Goal: Task Accomplishment & Management: Complete application form

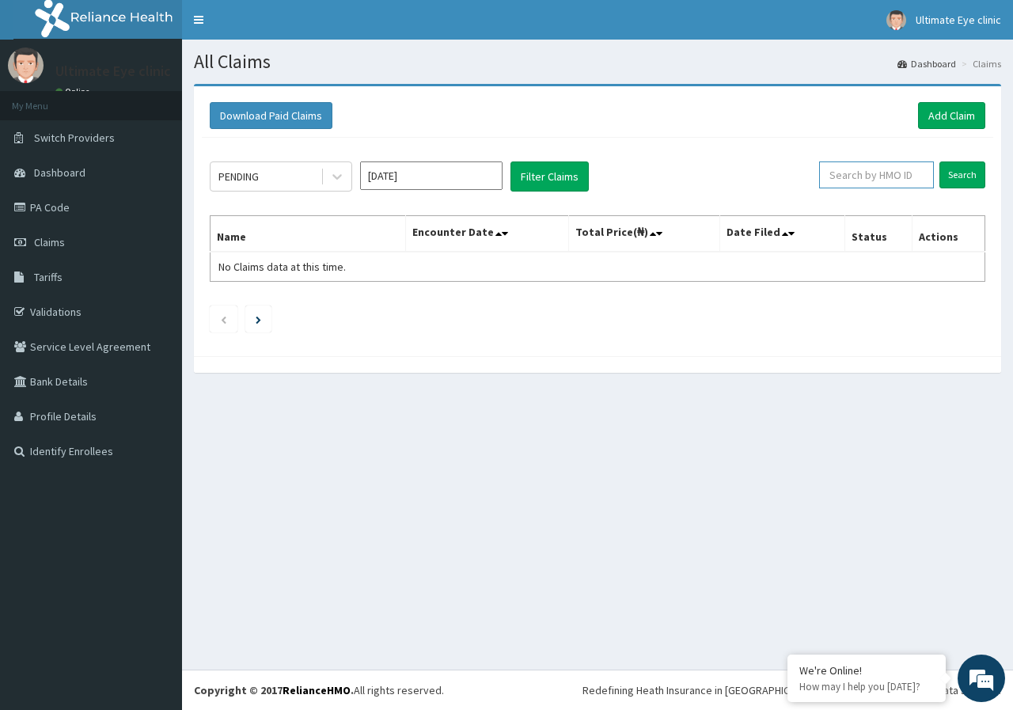
click at [872, 180] on input "text" at bounding box center [876, 174] width 115 height 27
click at [939, 105] on link "Add Claim" at bounding box center [951, 115] width 67 height 27
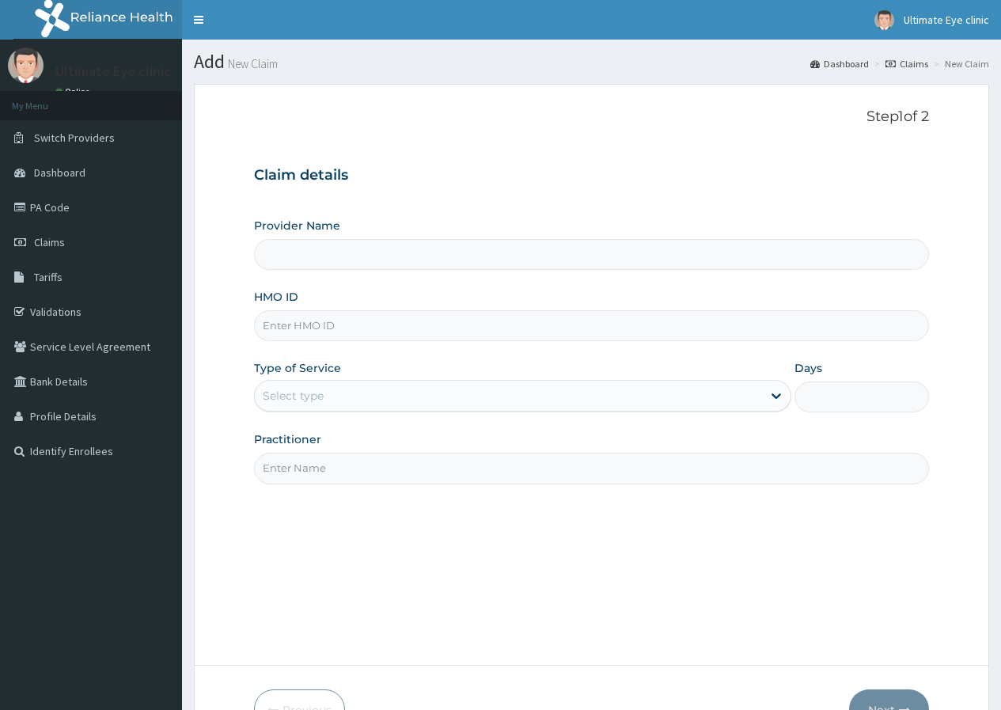
click at [337, 310] on input "HMO ID" at bounding box center [591, 325] width 675 height 31
type input "ARM/10069/A"
click at [328, 383] on div "Select type" at bounding box center [508, 395] width 507 height 25
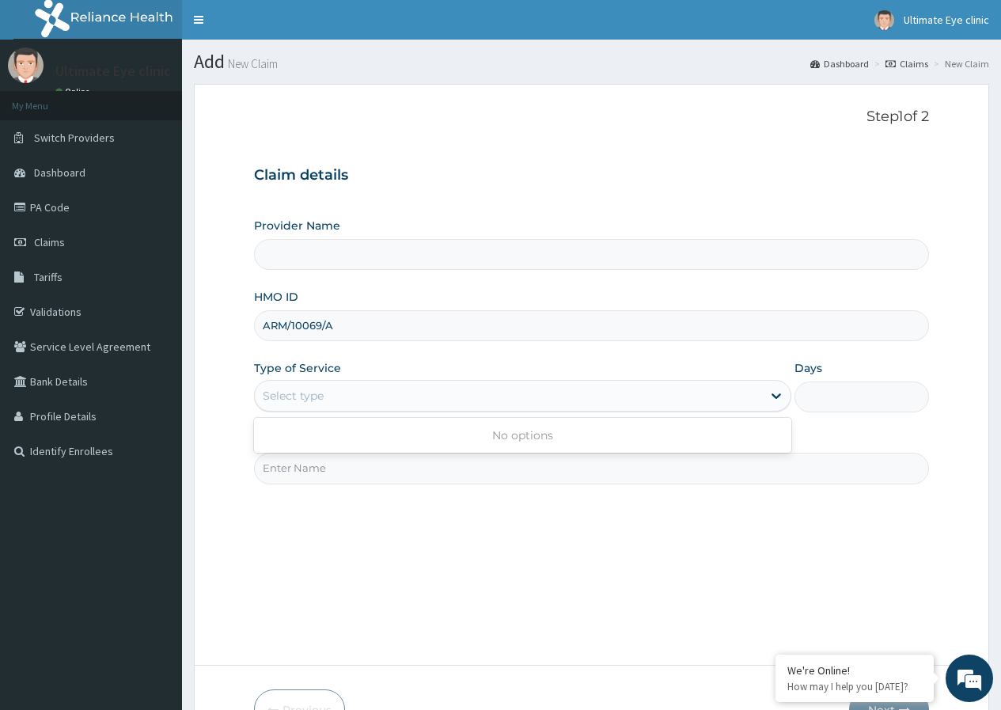
click at [395, 398] on div "Select type" at bounding box center [508, 395] width 507 height 25
click at [370, 367] on div "Type of Service Select is focused ,type to refine list, press Down to open the …" at bounding box center [522, 386] width 537 height 52
click at [368, 381] on div "Select type" at bounding box center [522, 396] width 537 height 32
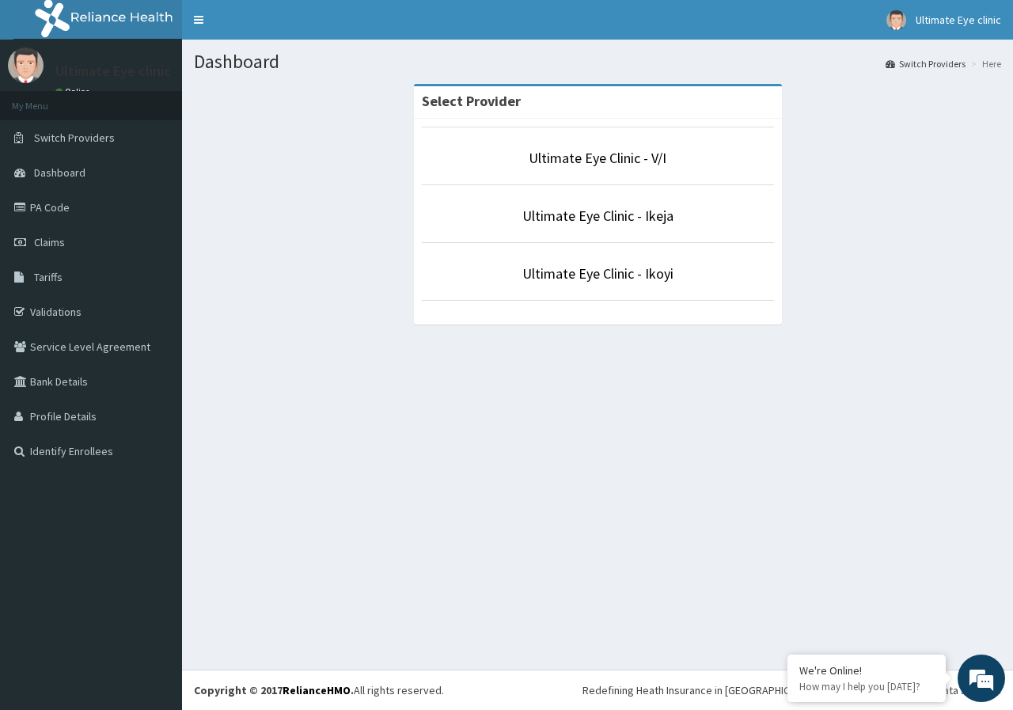
click at [623, 290] on li "Ultimate Eye Clinic - Ikoyi" at bounding box center [598, 271] width 352 height 59
click at [596, 272] on link "Ultimate Eye Clinic - Ikoyi" at bounding box center [597, 273] width 151 height 18
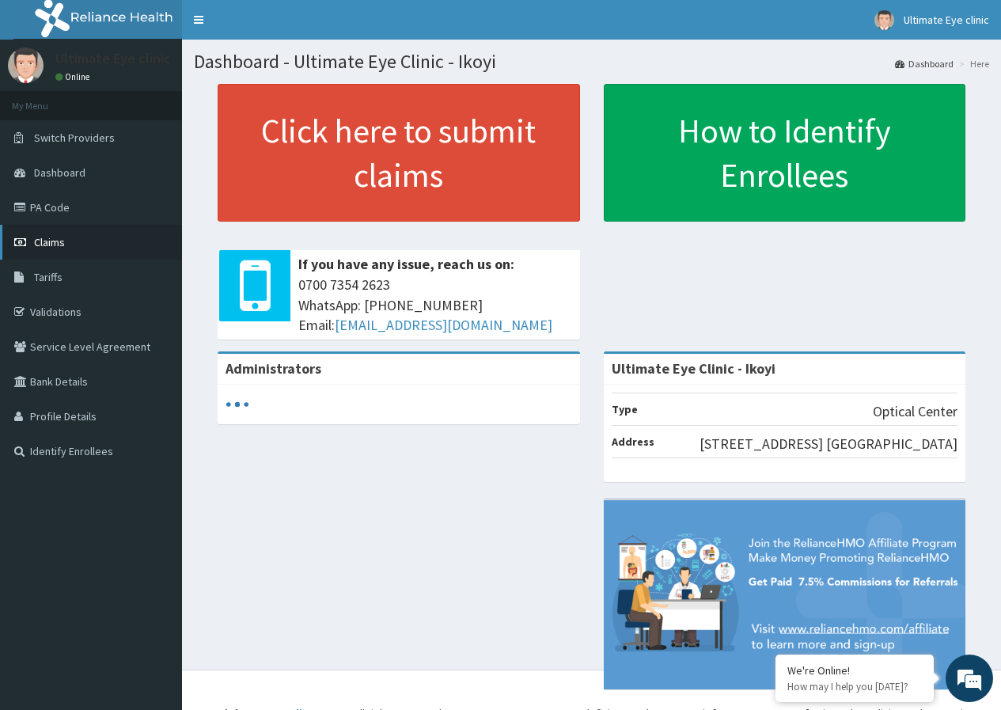
click at [118, 244] on link "Claims" at bounding box center [91, 242] width 182 height 35
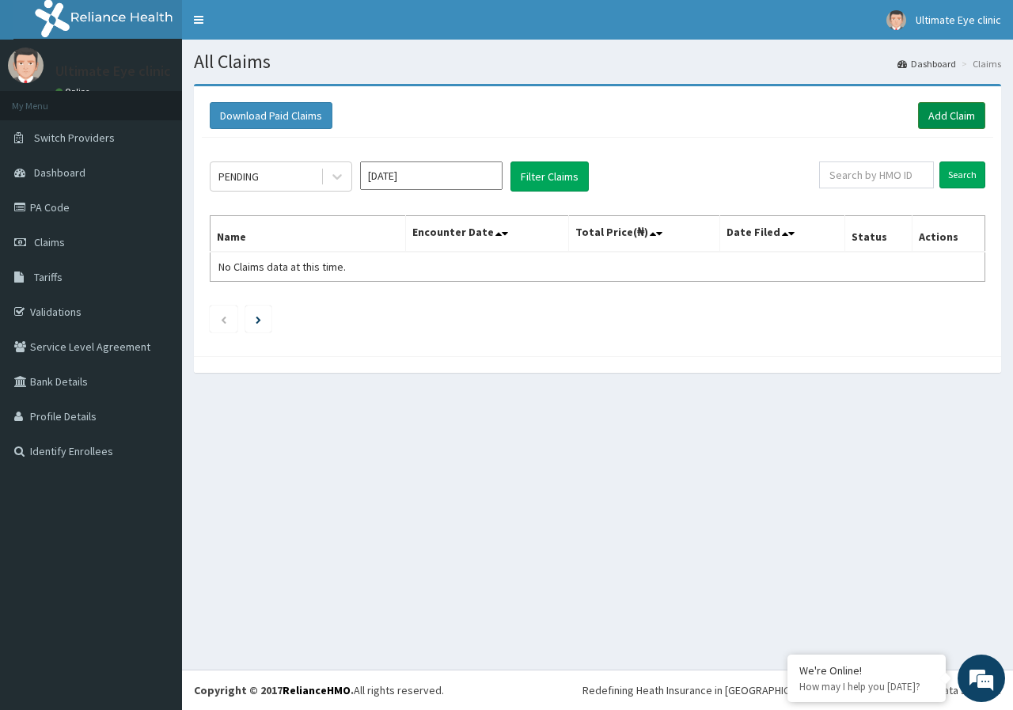
click at [958, 112] on link "Add Claim" at bounding box center [951, 115] width 67 height 27
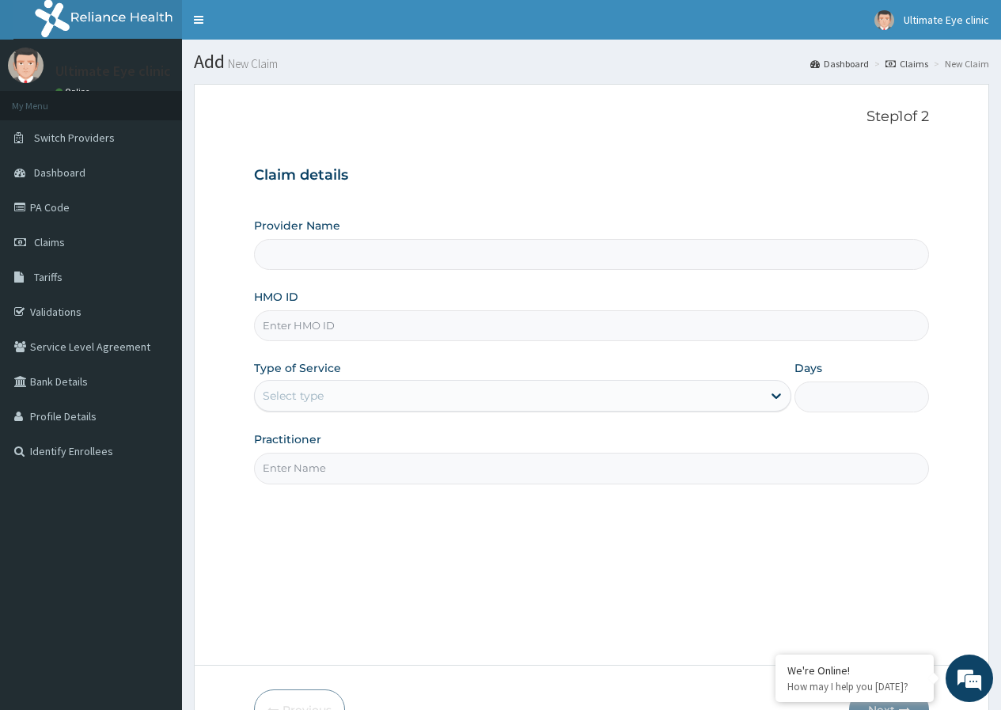
click at [309, 312] on input "HMO ID" at bounding box center [591, 325] width 675 height 31
type input "Ultimate Eye Clinic - Ikoyi"
type input "ARM/10069/A"
click at [339, 408] on div "Select type" at bounding box center [508, 395] width 507 height 25
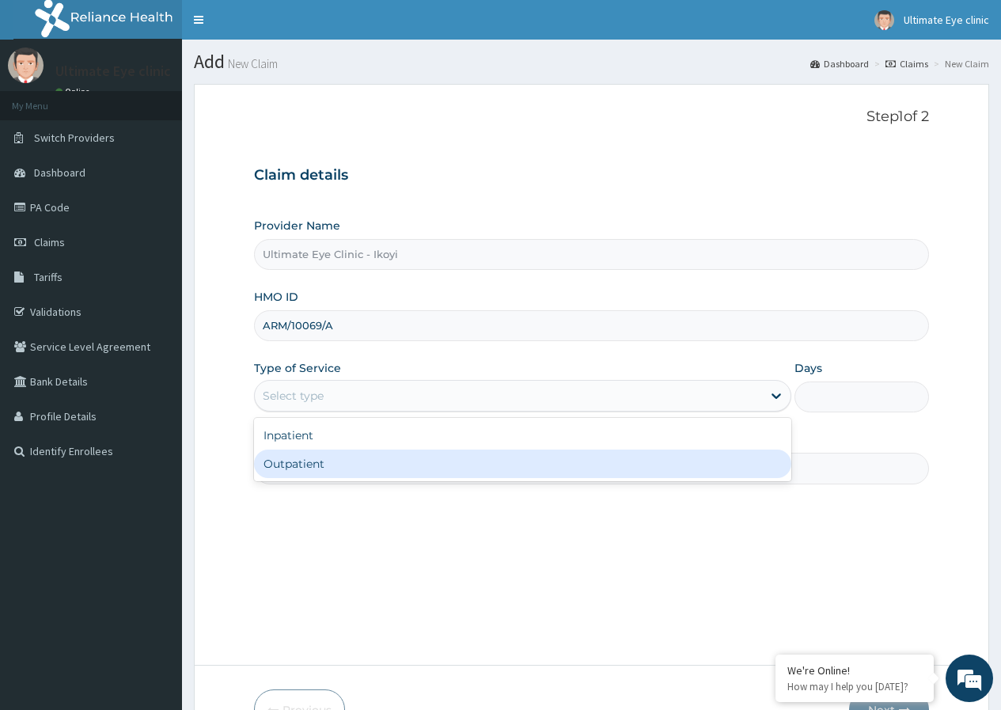
click at [319, 460] on div "Outpatient" at bounding box center [522, 463] width 537 height 28
type input "1"
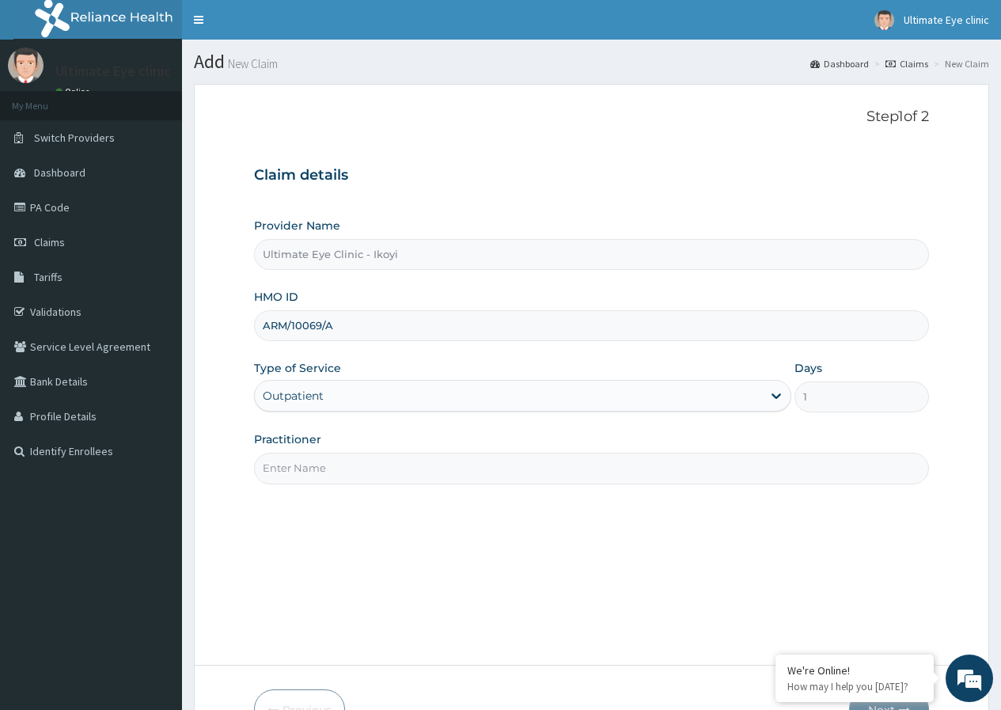
click at [319, 463] on input "Practitioner" at bounding box center [591, 468] width 675 height 31
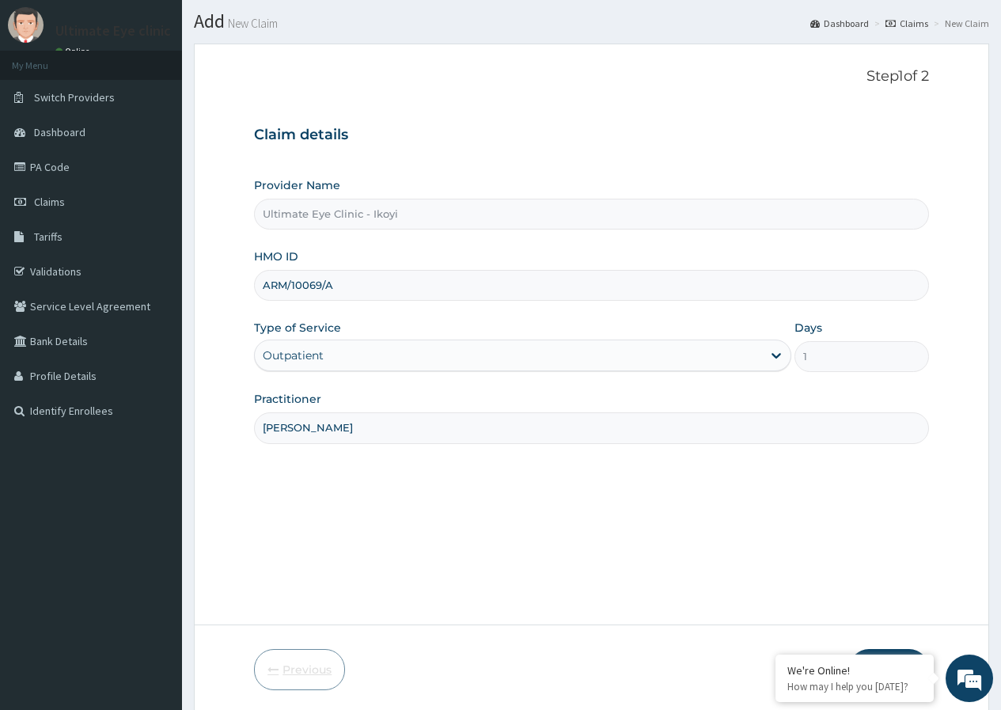
scroll to position [97, 0]
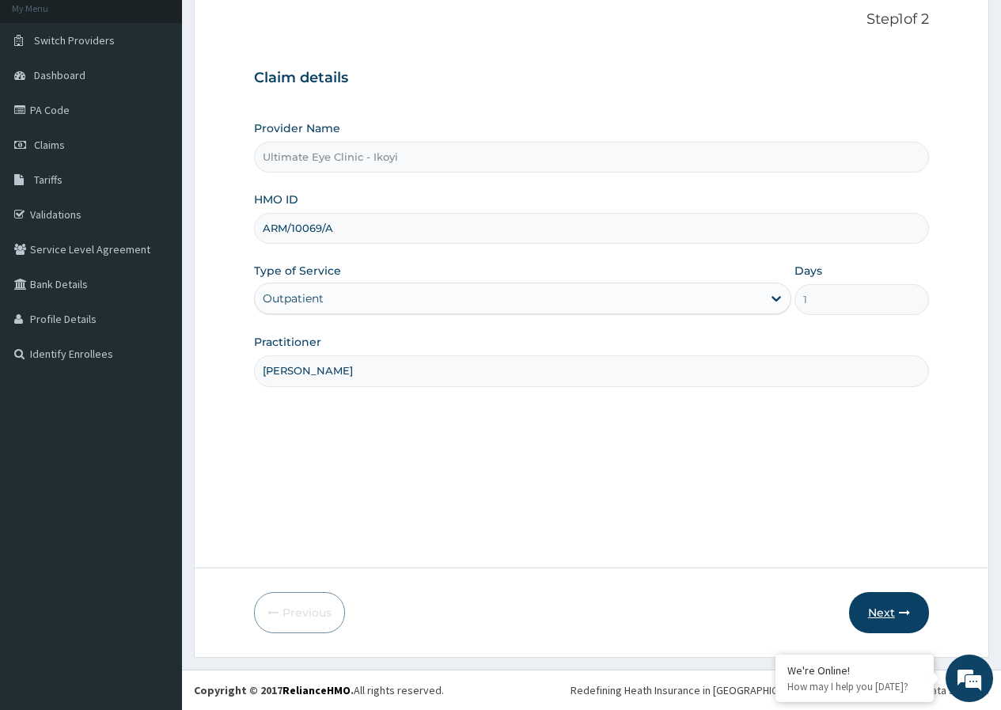
type input "[PERSON_NAME]"
click at [867, 608] on button "Next" at bounding box center [889, 612] width 80 height 41
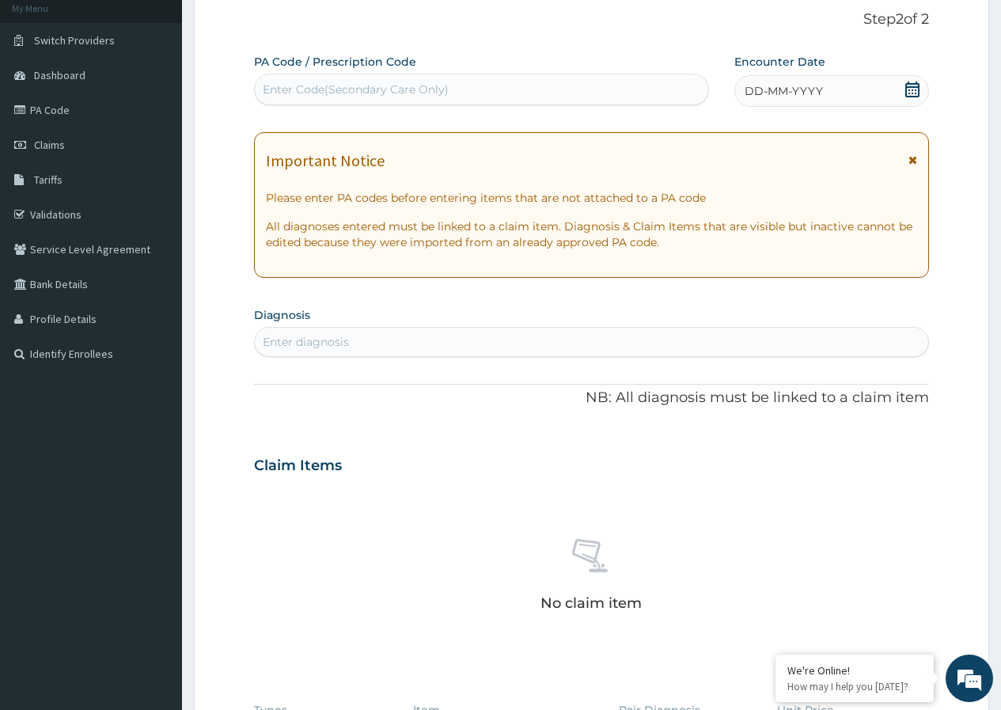
click at [298, 91] on div "Enter Code(Secondary Care Only)" at bounding box center [356, 90] width 186 height 16
type input "PA/7047A9"
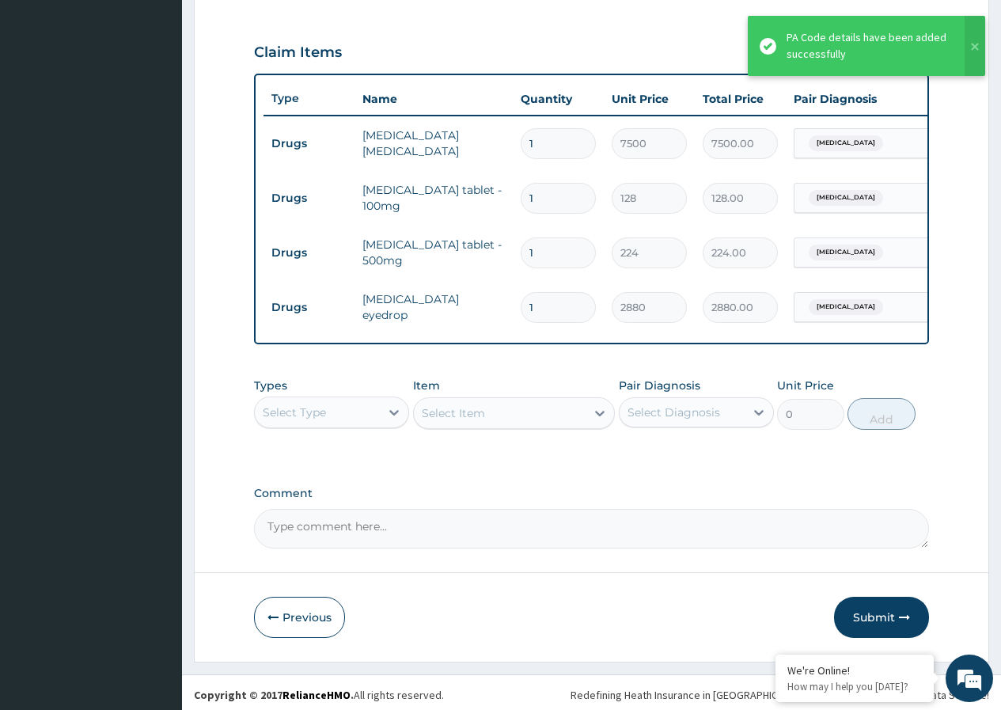
scroll to position [524, 0]
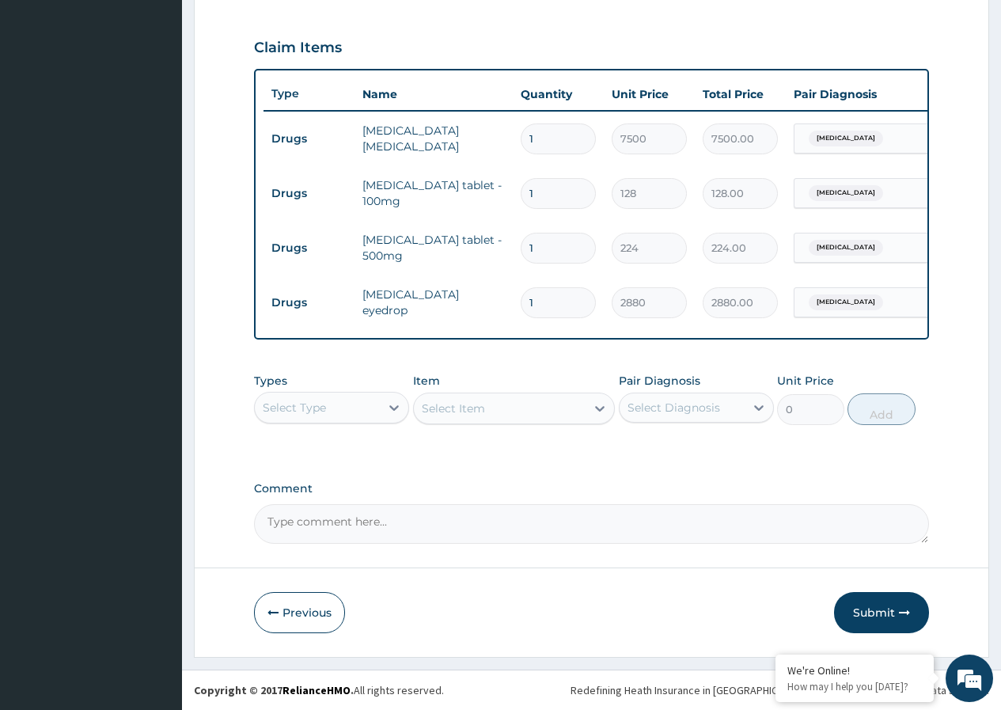
click at [563, 191] on input "1" at bounding box center [558, 193] width 75 height 31
type input "10"
type input "1280.00"
click at [534, 189] on input "10" at bounding box center [558, 193] width 75 height 31
type input "0"
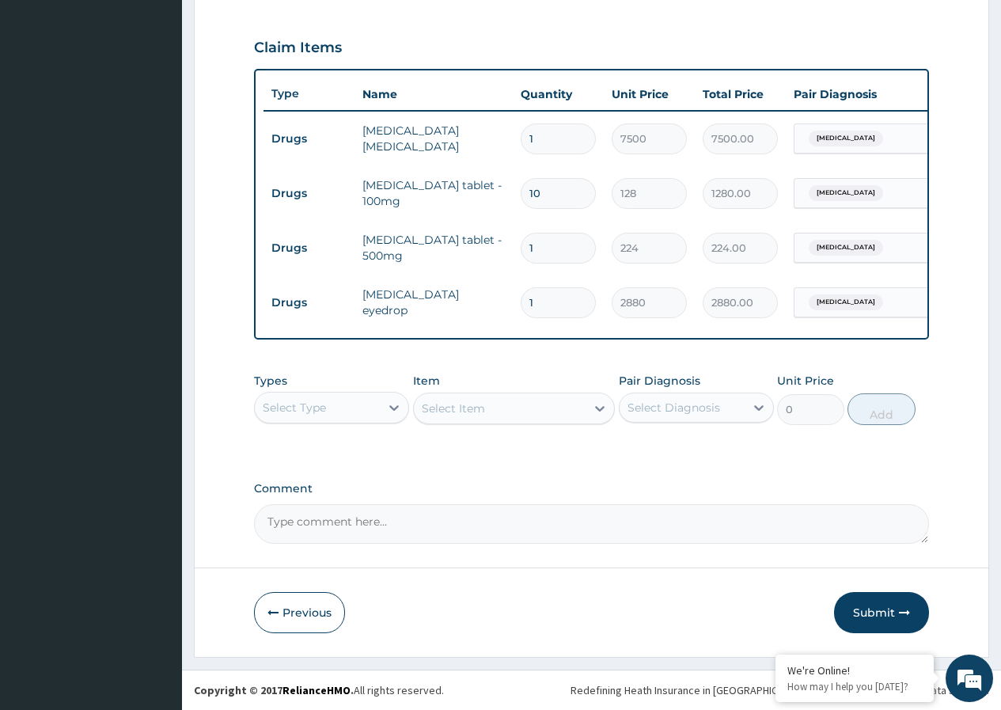
type input "0.00"
type input "20"
type input "2560.00"
type input "20"
click at [573, 244] on input "1" at bounding box center [558, 248] width 75 height 31
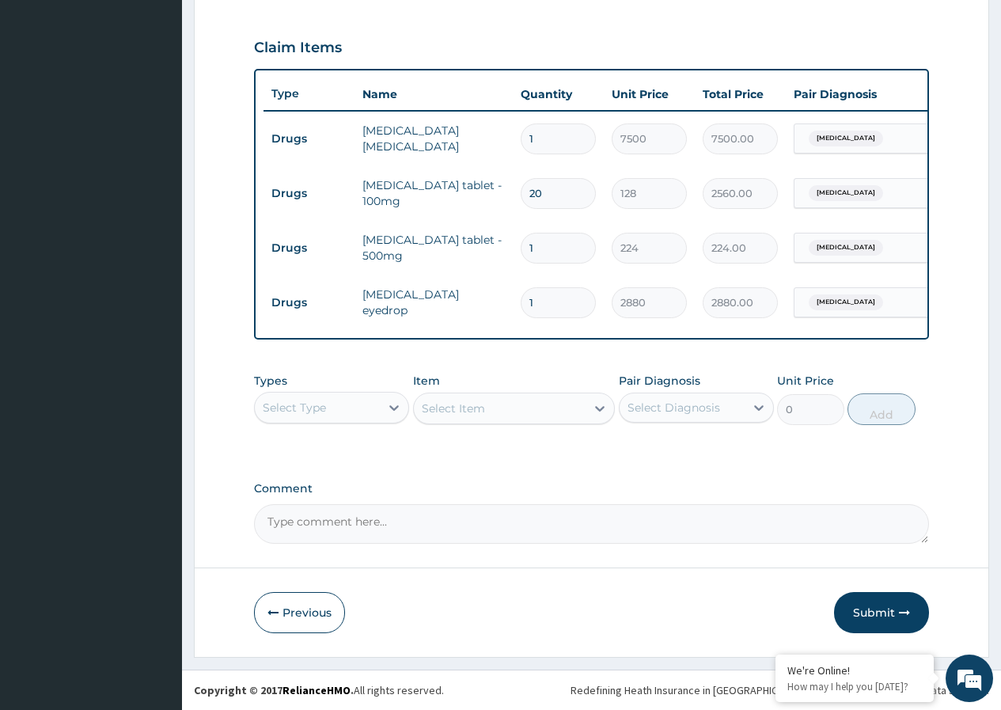
type input "10"
type input "2240.00"
type input "10"
click at [897, 614] on button "Submit" at bounding box center [881, 612] width 95 height 41
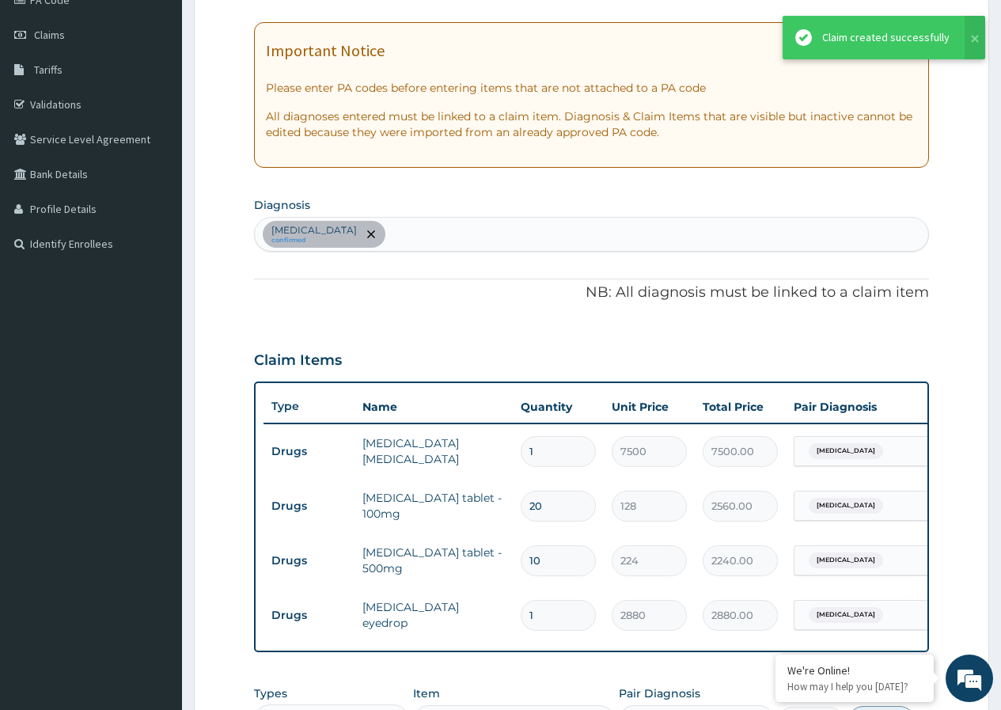
scroll to position [0, 0]
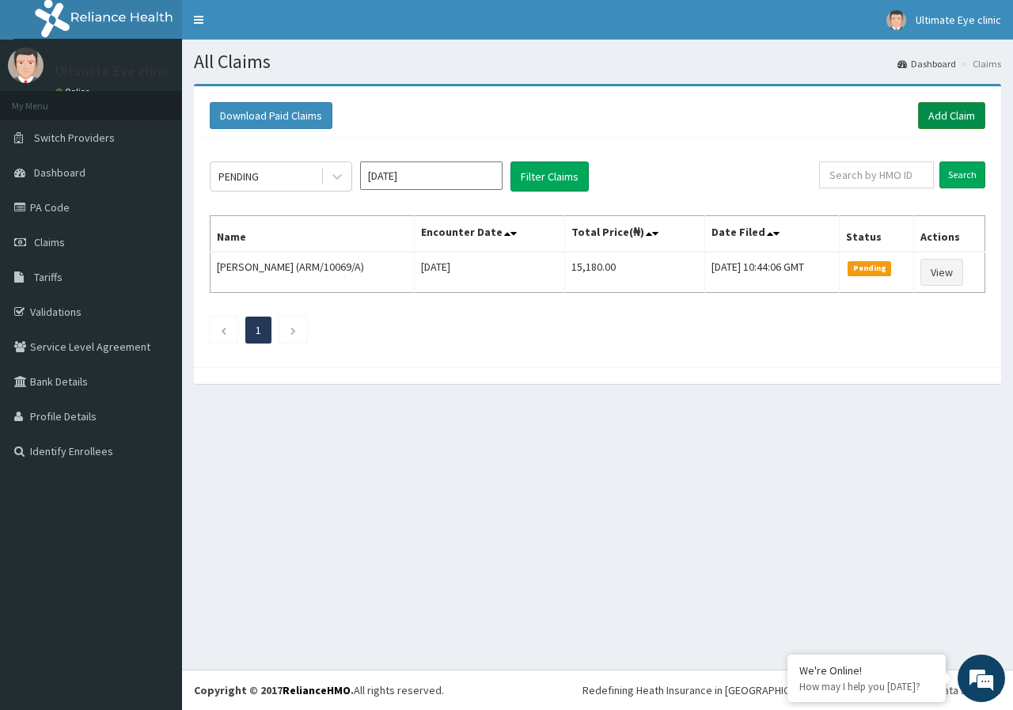
click at [941, 108] on link "Add Claim" at bounding box center [951, 115] width 67 height 27
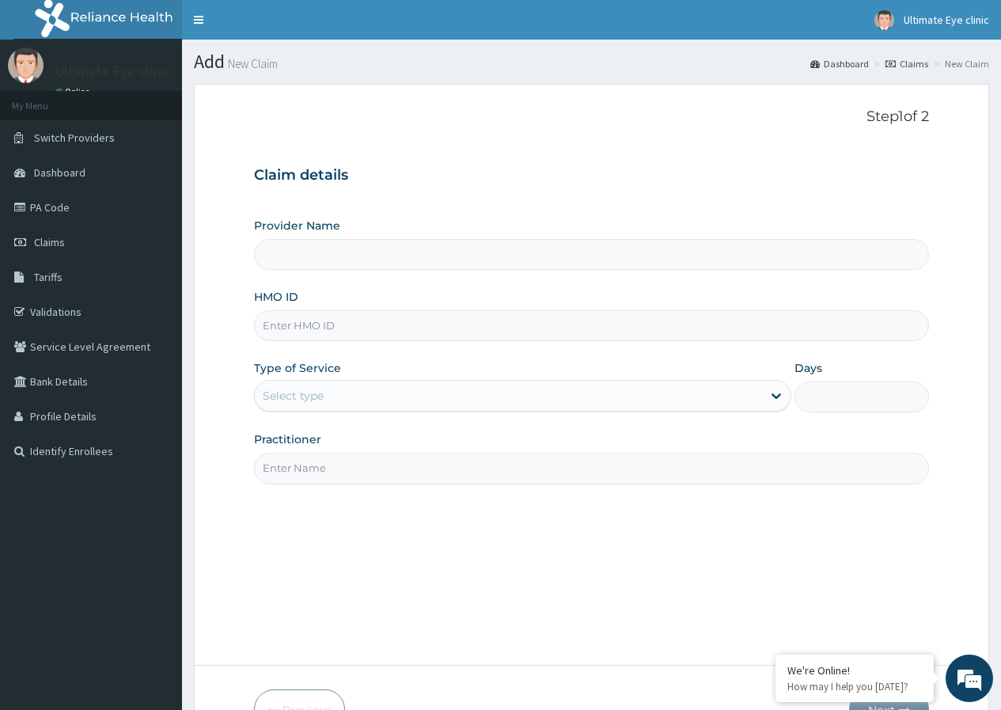
click at [309, 313] on input "HMO ID" at bounding box center [591, 325] width 675 height 31
type input "Ultimate Eye Clinic - Ikoyi"
type input "ARM/10069/A"
click at [282, 397] on div "Select type" at bounding box center [293, 396] width 61 height 16
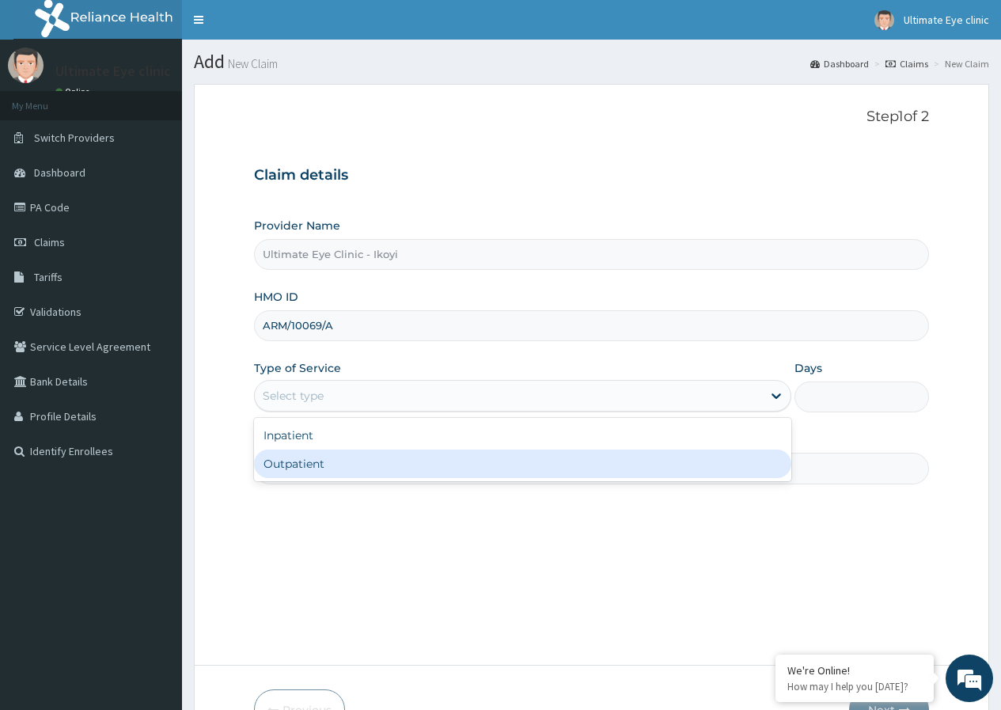
click at [320, 469] on div "Outpatient" at bounding box center [522, 463] width 537 height 28
type input "1"
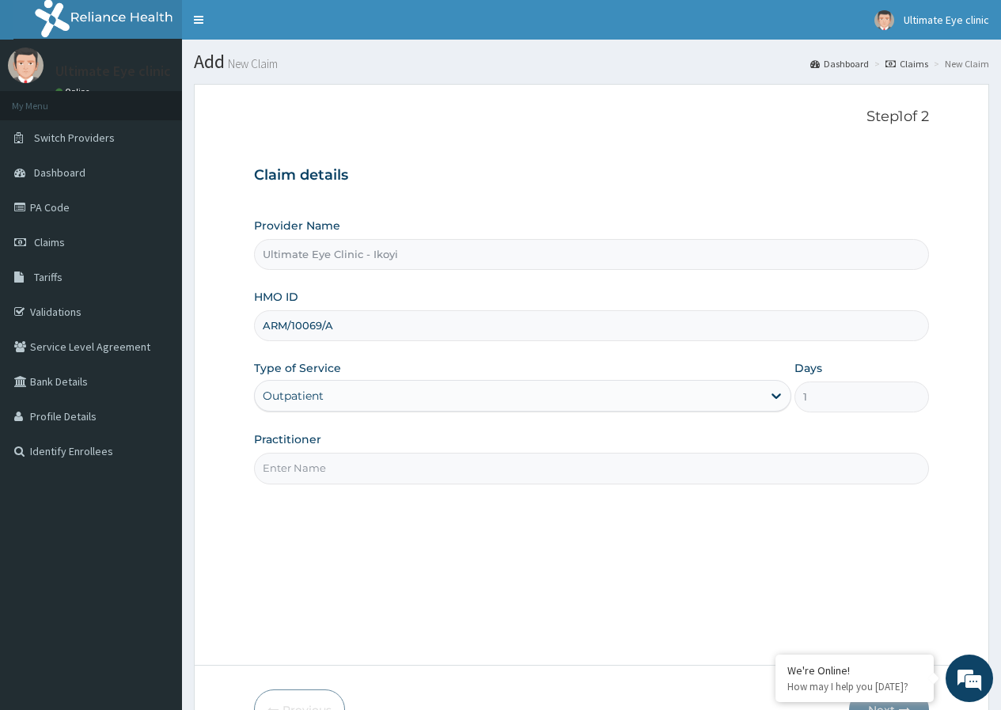
drag, startPoint x: 320, startPoint y: 465, endPoint x: 305, endPoint y: 467, distance: 15.1
click at [318, 465] on input "Practitioner" at bounding box center [591, 468] width 675 height 31
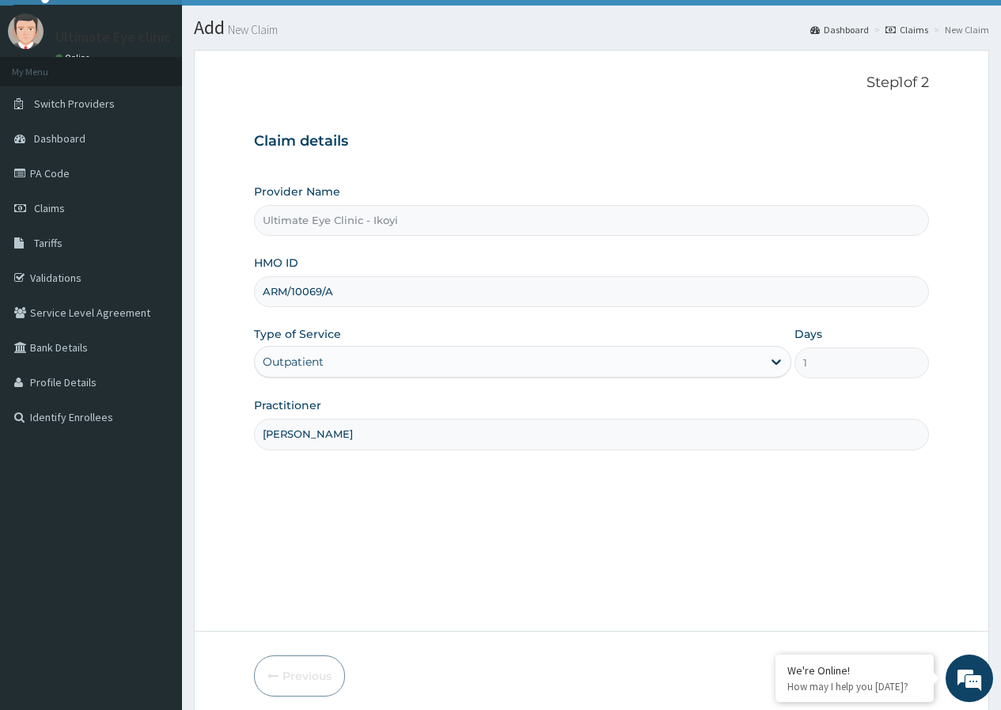
scroll to position [97, 0]
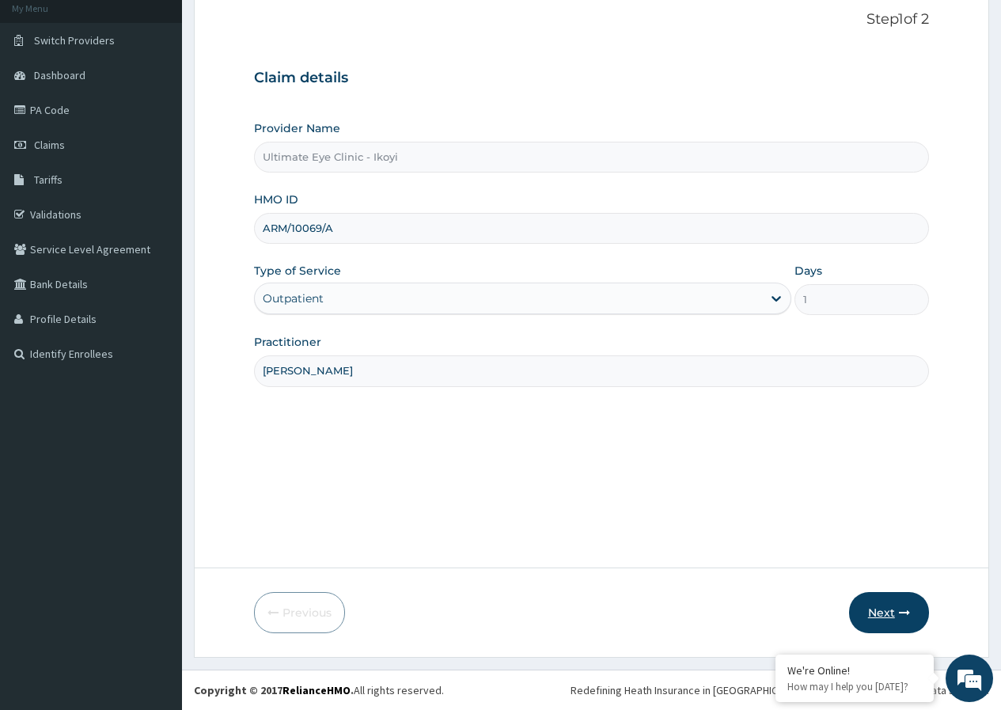
type input "DR SOLOMON"
click at [880, 620] on button "Next" at bounding box center [889, 612] width 80 height 41
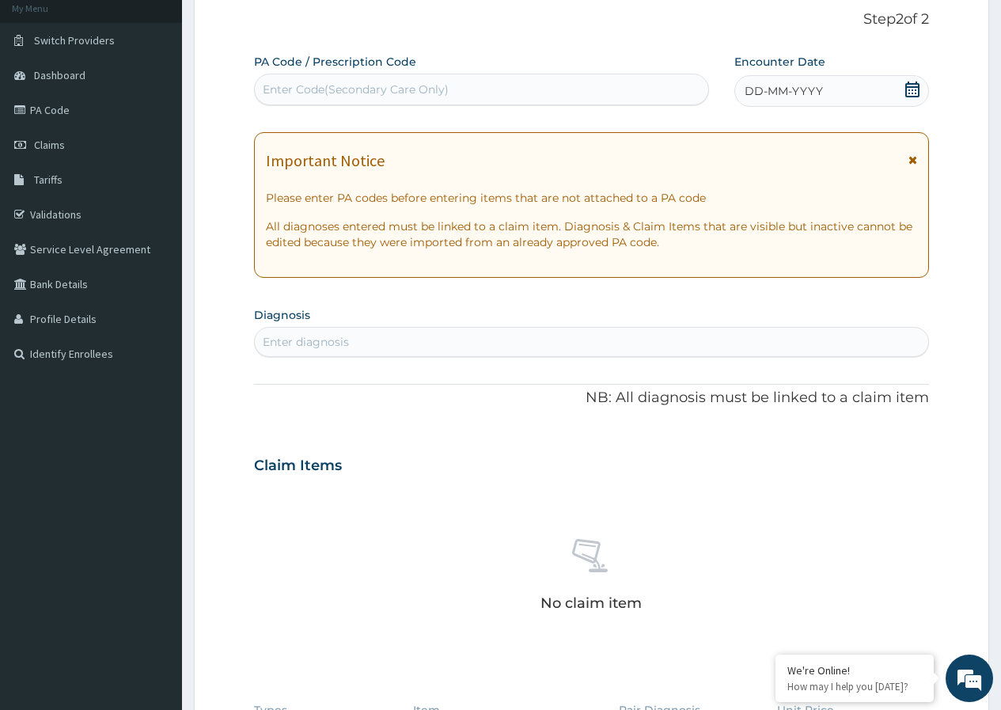
drag, startPoint x: 488, startPoint y: 62, endPoint x: 471, endPoint y: 69, distance: 18.8
click at [485, 64] on div "PA Code / Prescription Code Enter Code(Secondary Care Only)" at bounding box center [481, 79] width 454 height 51
click at [381, 78] on div "Enter Code(Secondary Care Only)" at bounding box center [481, 89] width 453 height 25
type input "PA/25C43C"
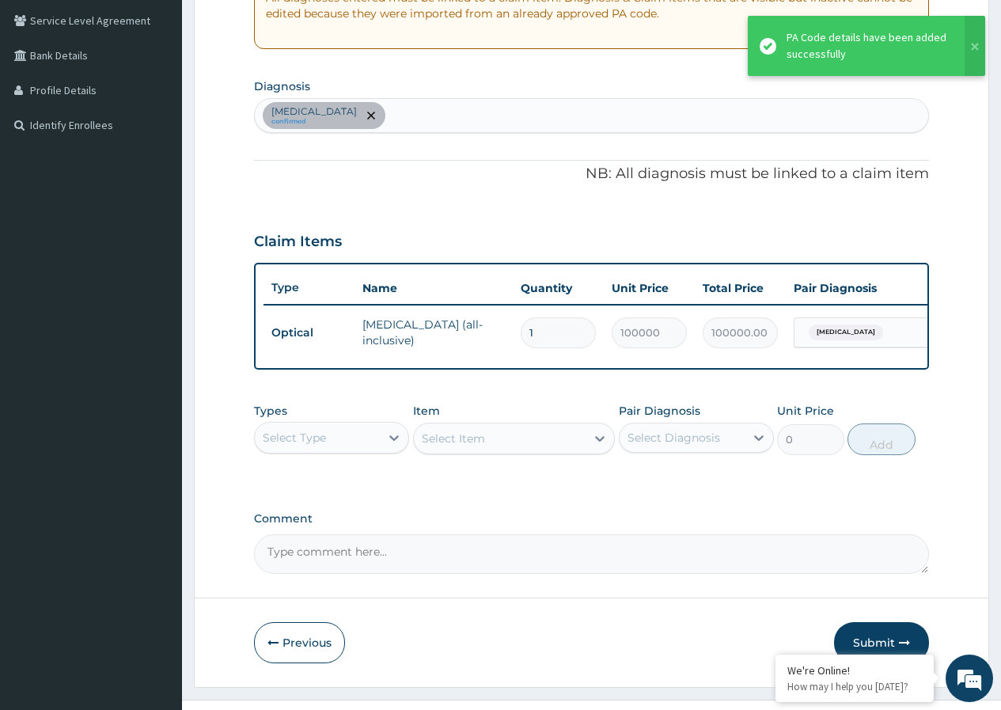
scroll to position [335, 0]
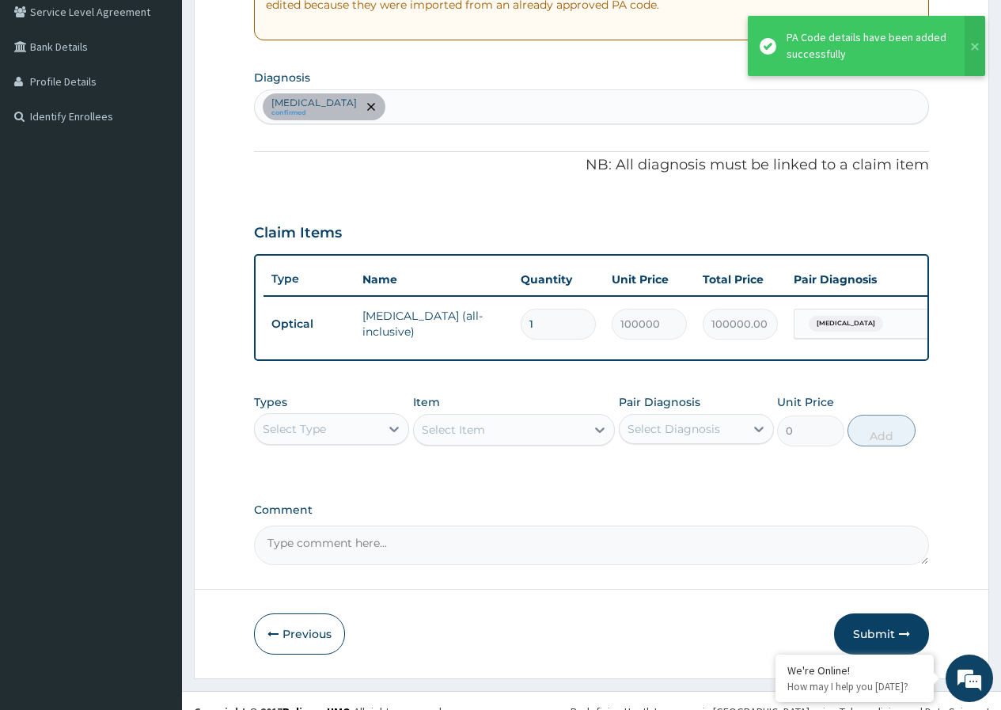
click at [886, 638] on button "Submit" at bounding box center [881, 633] width 95 height 41
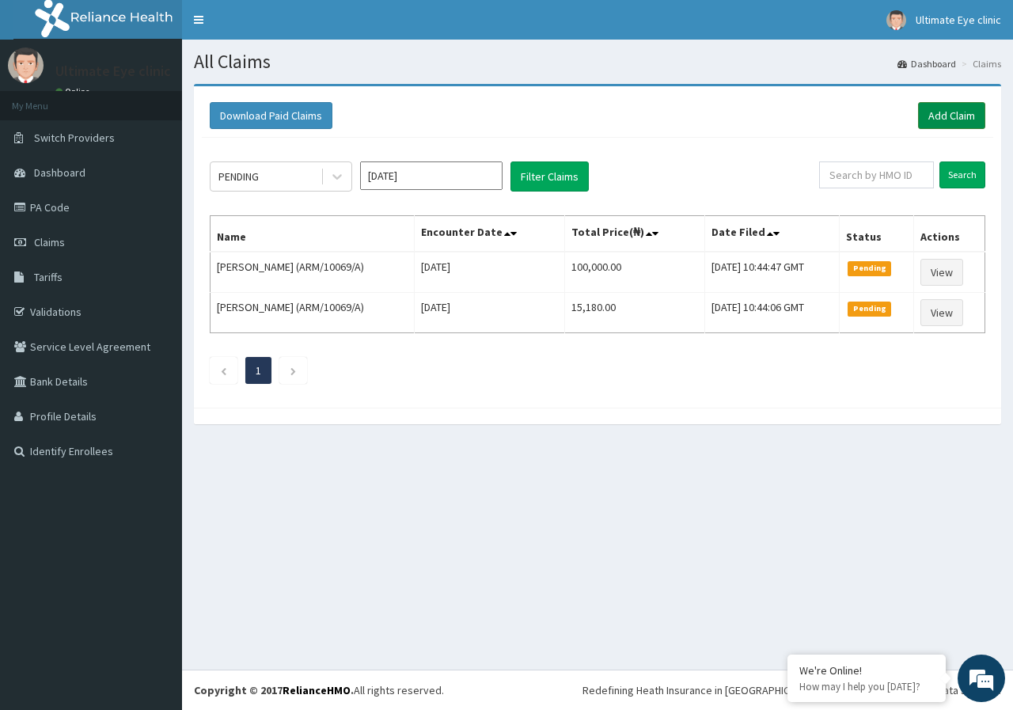
click at [973, 116] on link "Add Claim" at bounding box center [951, 115] width 67 height 27
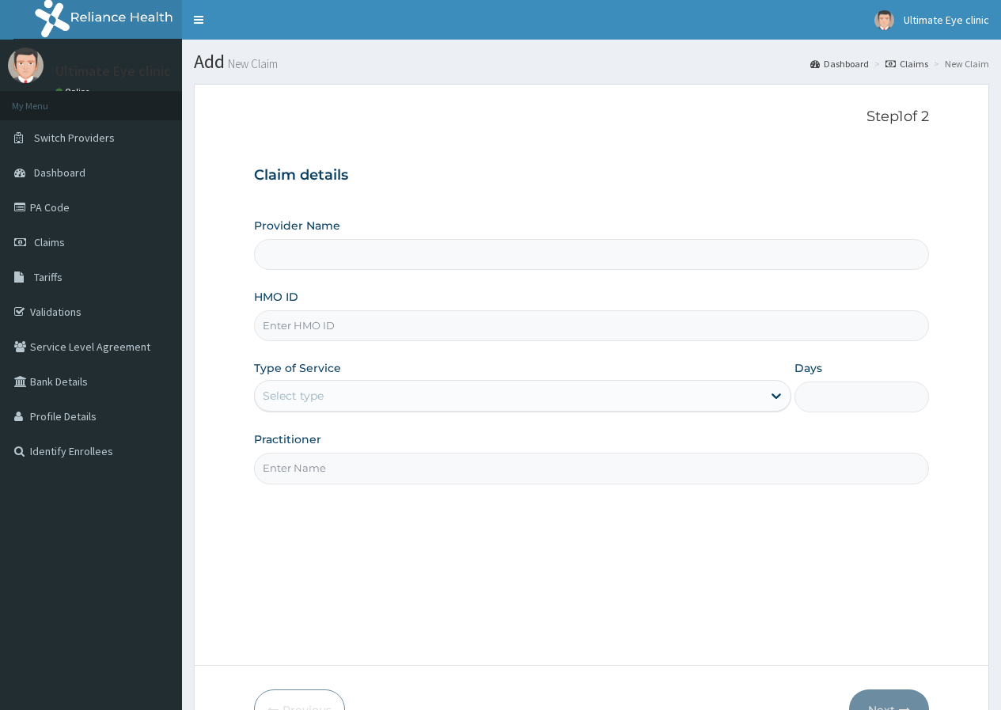
click at [409, 322] on input "HMO ID" at bounding box center [591, 325] width 675 height 31
type input "Ultimate Eye Clinic - Ikoyi"
type input "A"
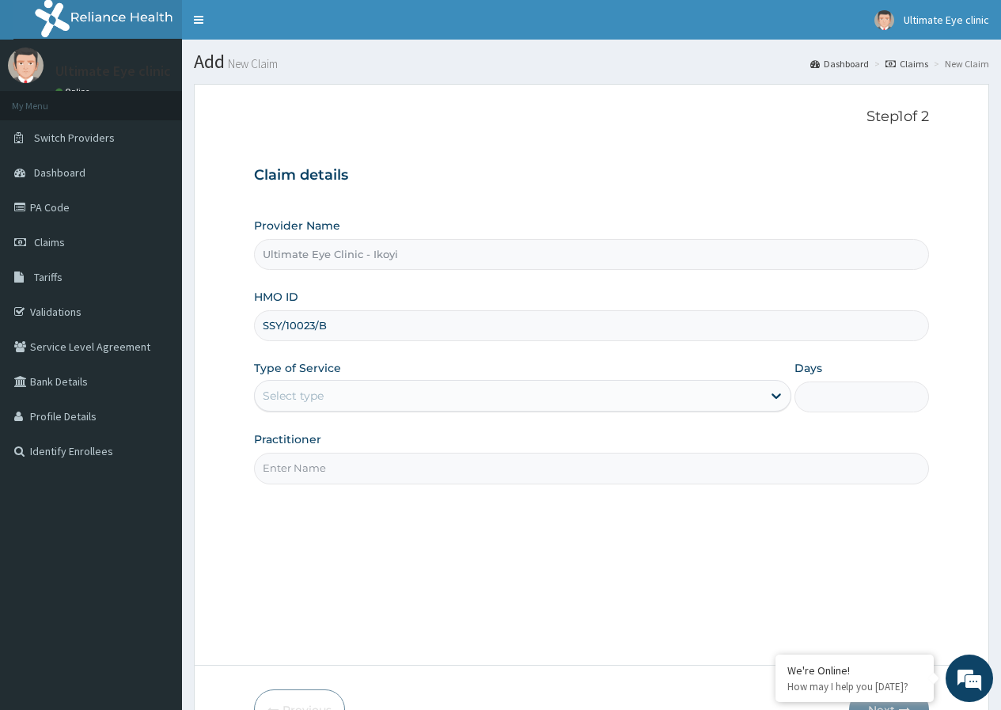
type input "SSY/10023/B"
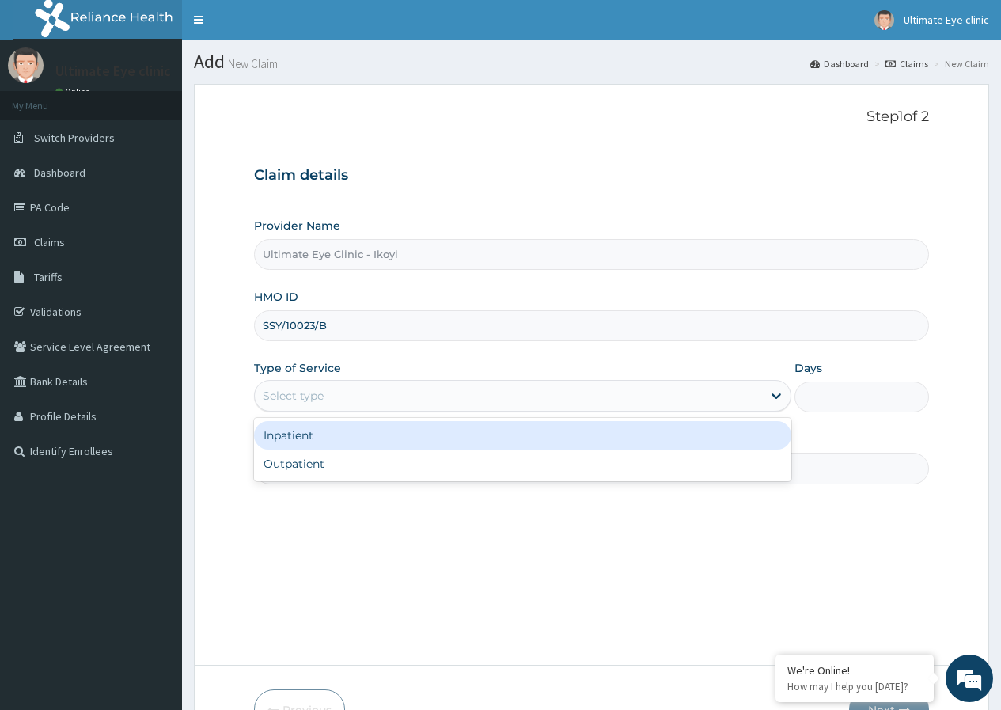
click at [517, 398] on div "Select type" at bounding box center [508, 395] width 507 height 25
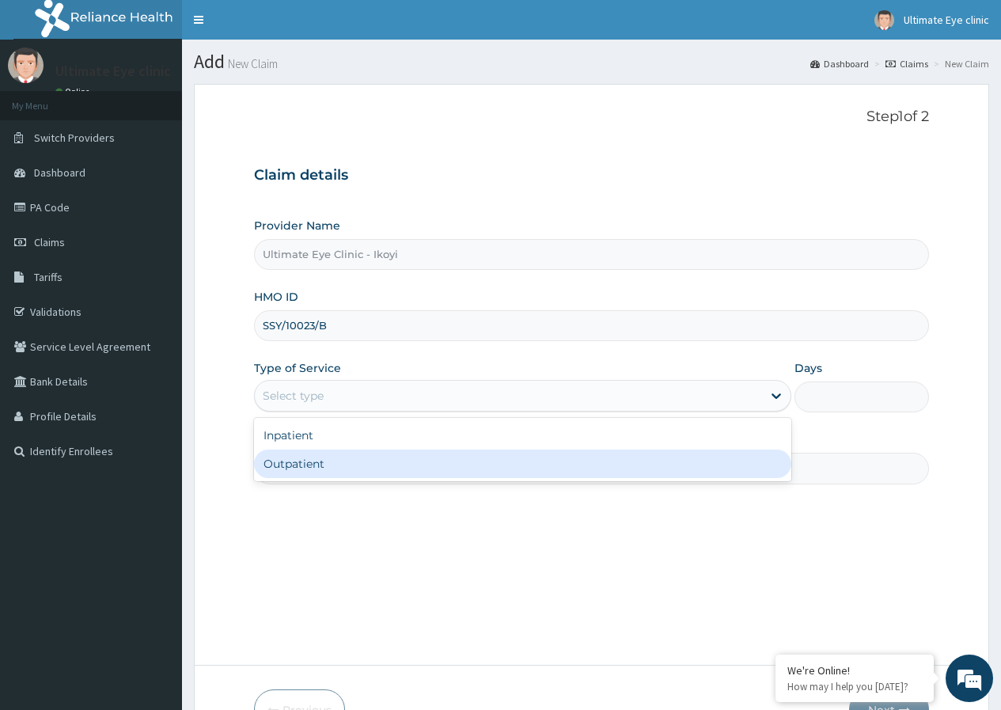
click at [488, 466] on div "Outpatient" at bounding box center [522, 463] width 537 height 28
type input "1"
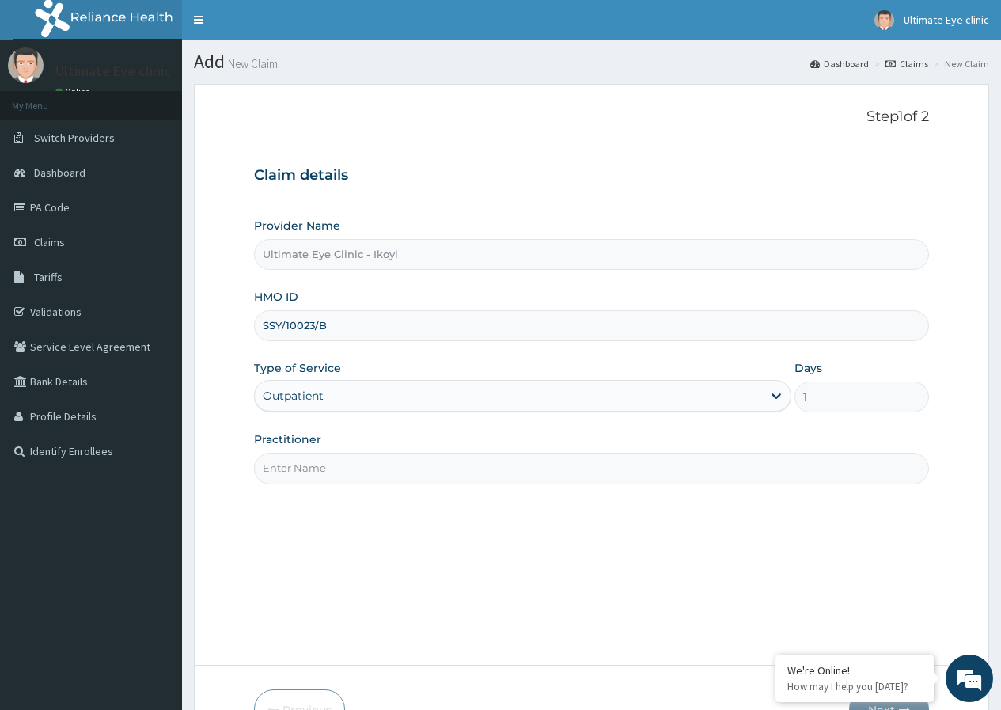
click at [489, 466] on input "Practitioner" at bounding box center [591, 468] width 675 height 31
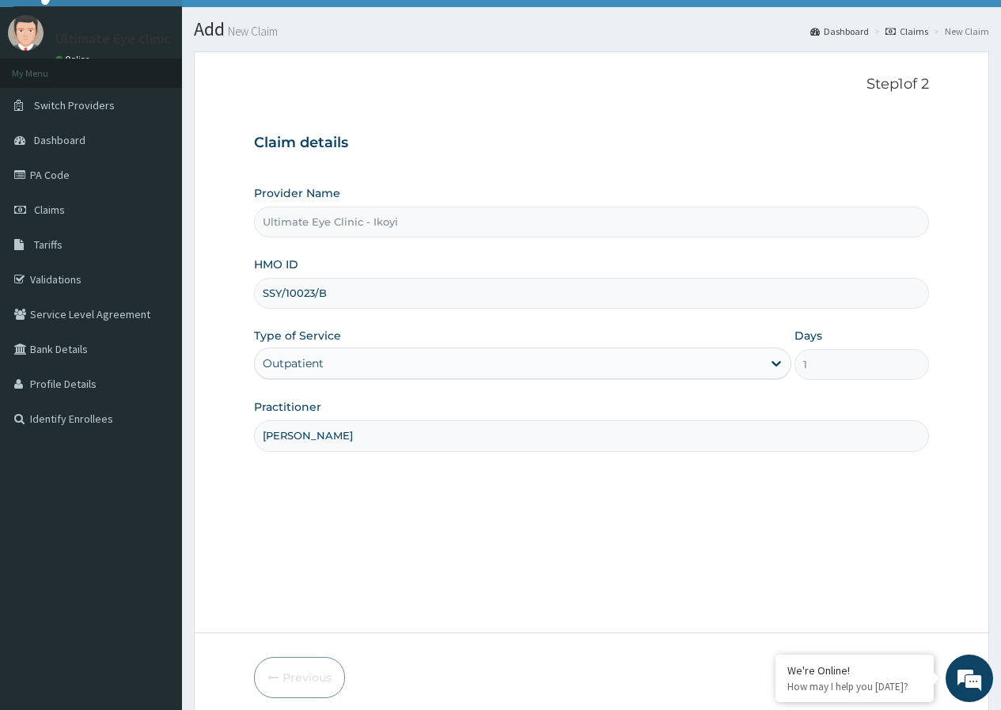
scroll to position [97, 0]
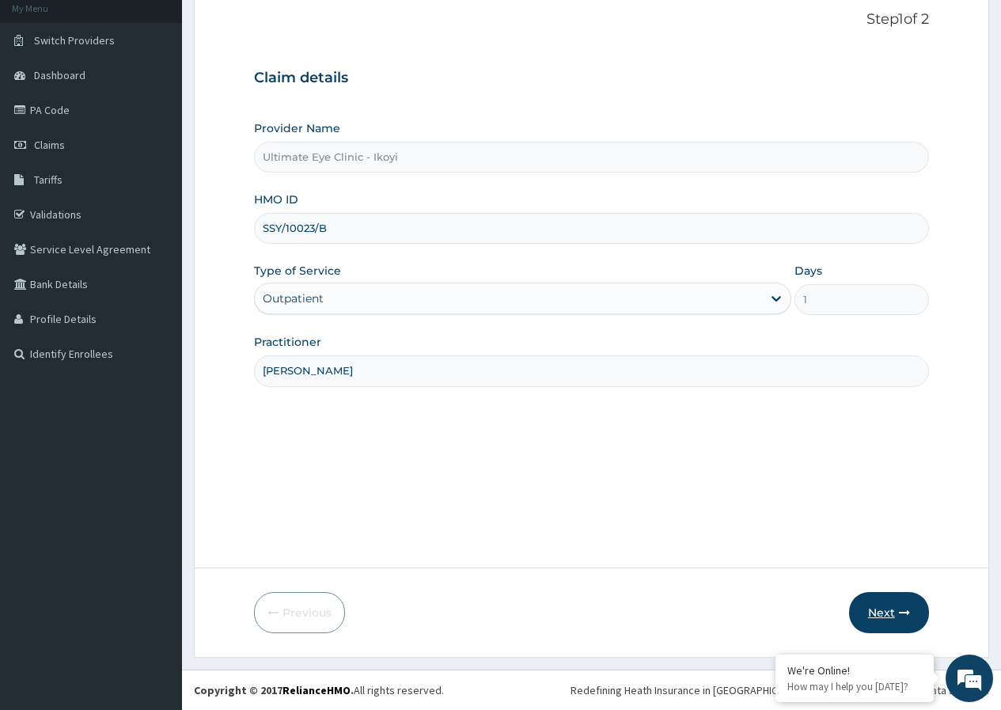
type input "DR FELIX"
click at [910, 605] on button "Next" at bounding box center [889, 612] width 80 height 41
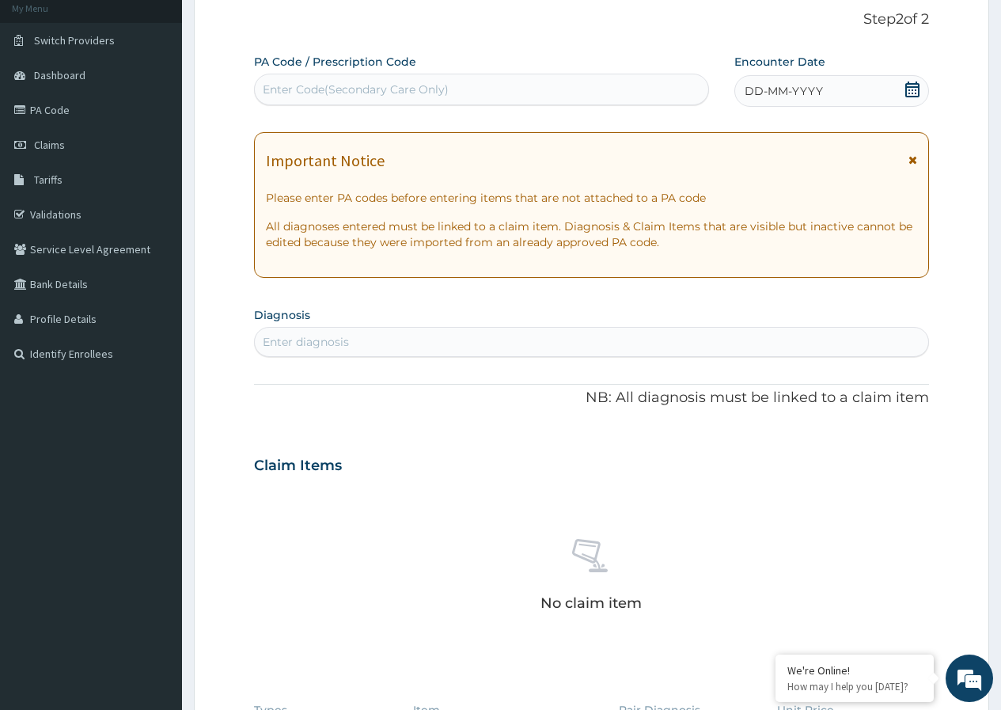
click at [612, 87] on div "Enter Code(Secondary Care Only)" at bounding box center [481, 89] width 453 height 25
type input "PA/4B3C9C"
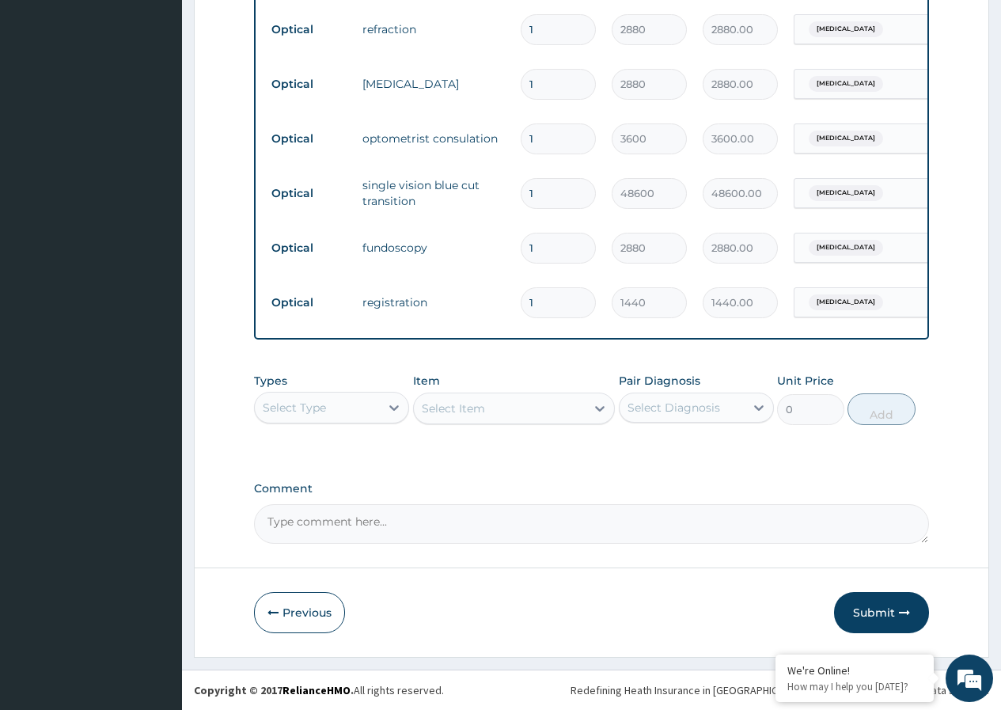
scroll to position [696, 0]
drag, startPoint x: 365, startPoint y: 518, endPoint x: 382, endPoint y: 517, distance: 17.4
click at [368, 518] on textarea "Comment" at bounding box center [591, 524] width 675 height 40
type textarea "KINDLY NOTE THAT SINGLE VISION PHOTO BLUE CUT LENS AND FRAME TOTAL BILL IS 30000"
click at [874, 612] on button "Submit" at bounding box center [881, 612] width 95 height 41
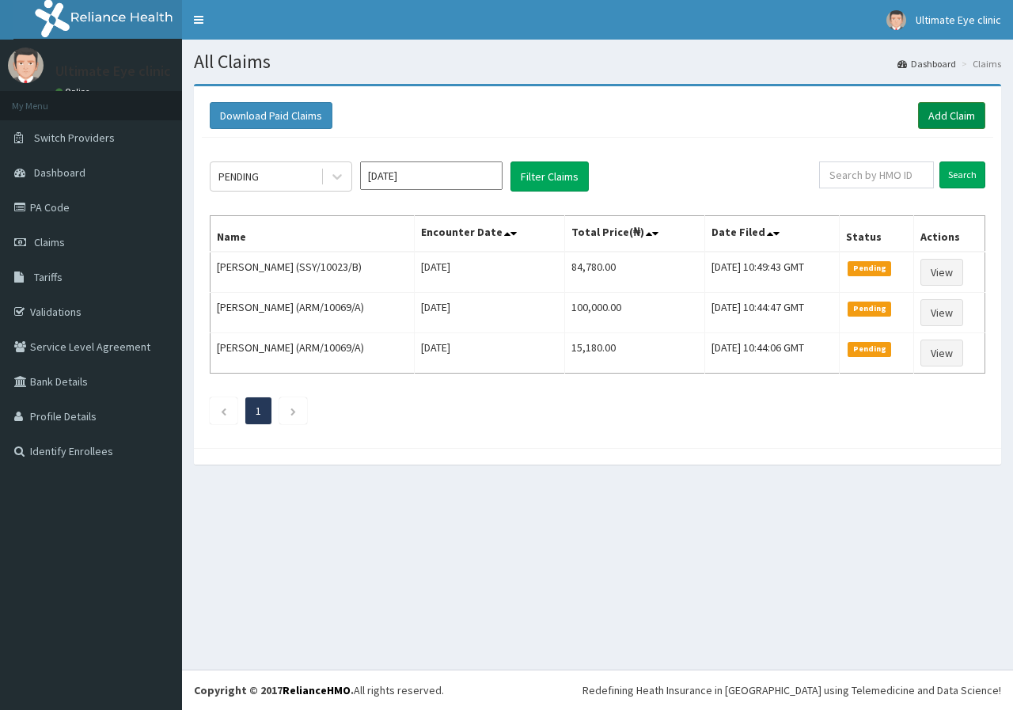
click at [954, 112] on link "Add Claim" at bounding box center [951, 115] width 67 height 27
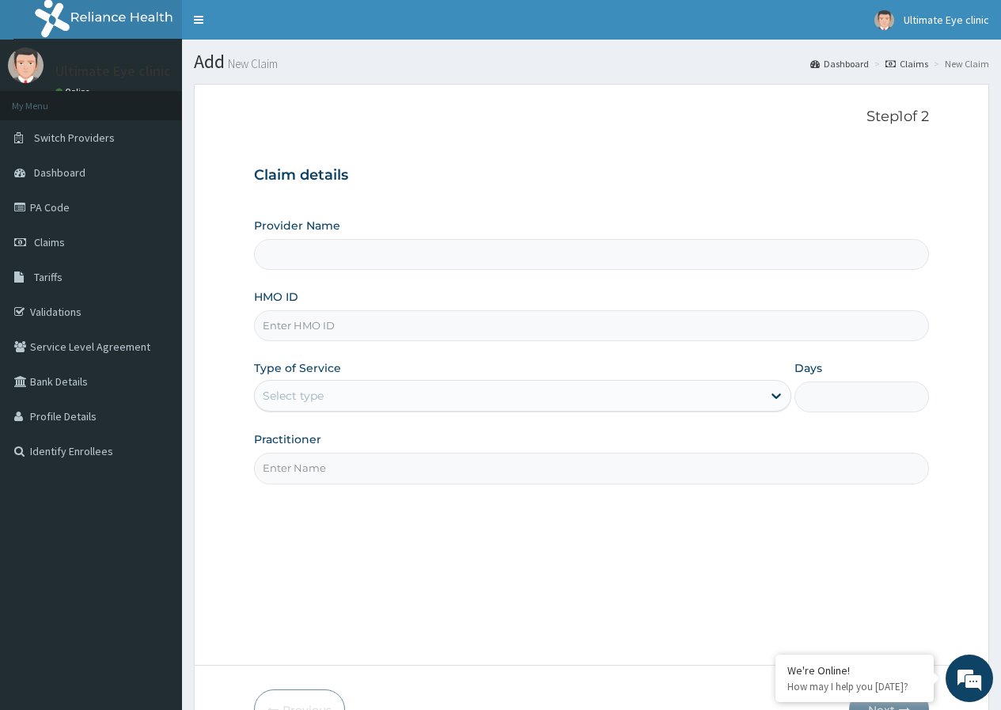
click at [349, 317] on input "HMO ID" at bounding box center [591, 325] width 675 height 31
type input "Ultimate Eye Clinic - Ikoyi"
type input "SSY/10023/E"
click at [379, 396] on div "Select type" at bounding box center [508, 395] width 507 height 25
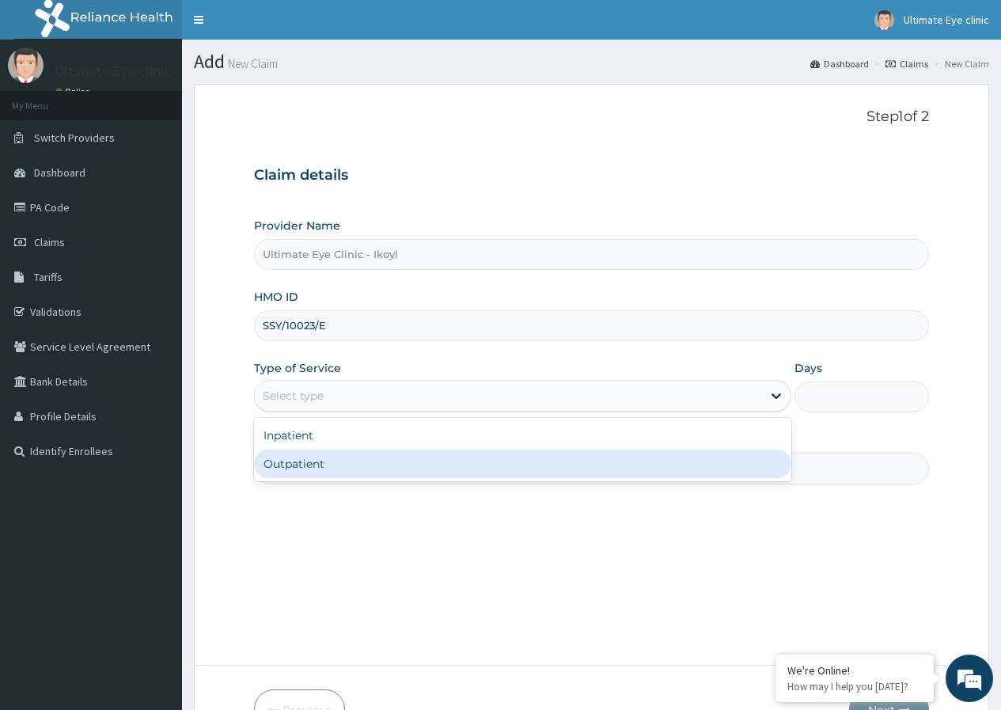
click at [353, 461] on div "Outpatient" at bounding box center [522, 463] width 537 height 28
type input "1"
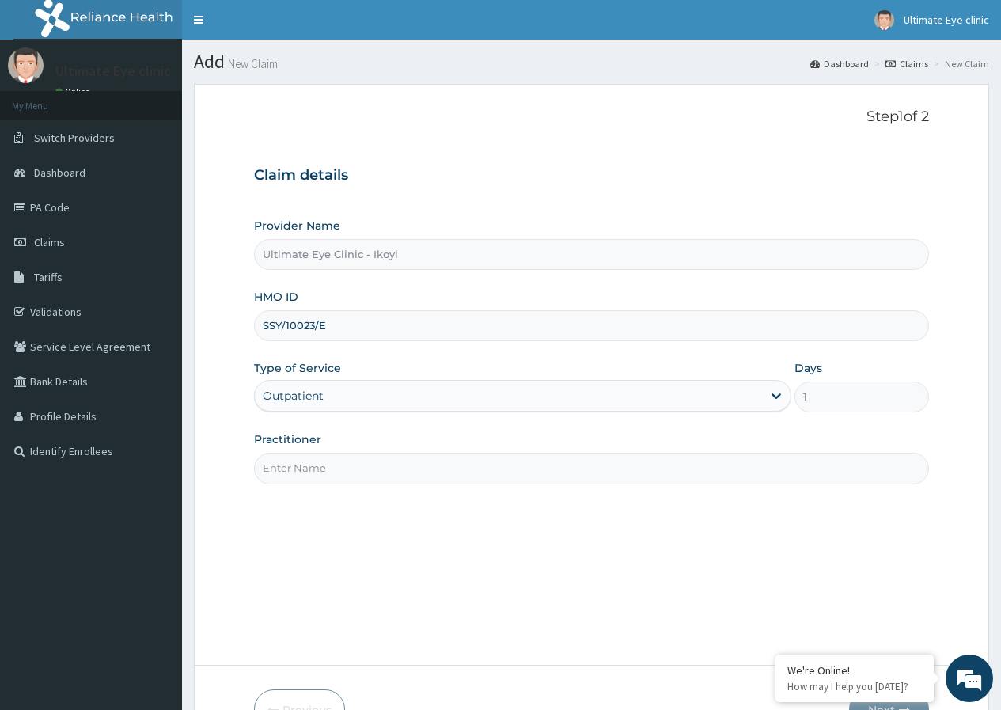
click at [347, 468] on input "Practitioner" at bounding box center [591, 468] width 675 height 31
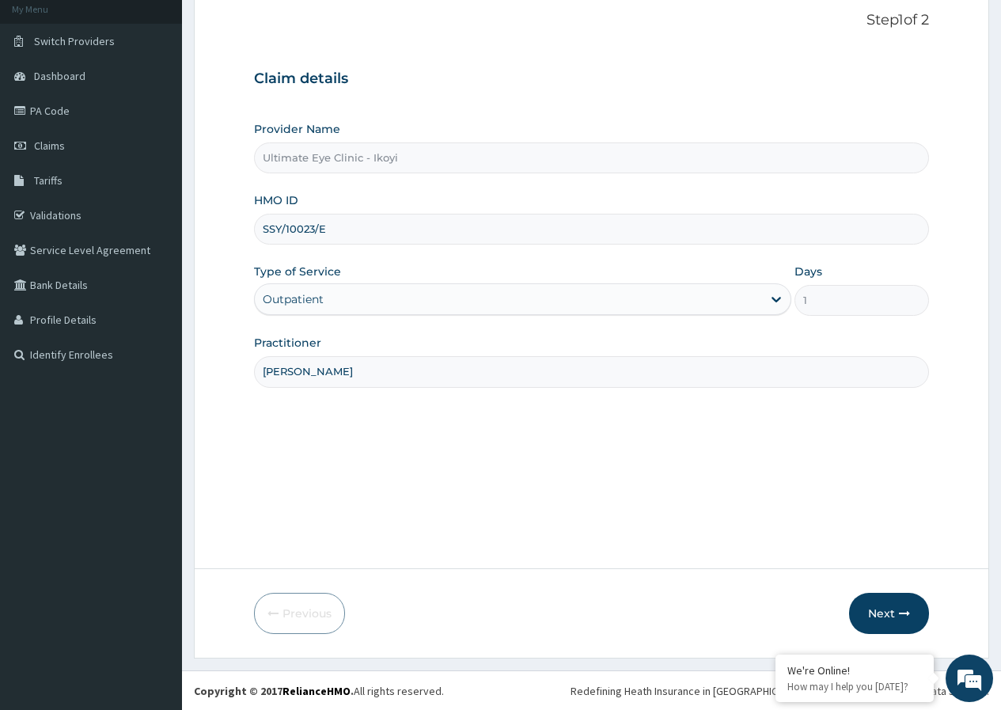
scroll to position [97, 0]
type input "DR FELIX"
click at [892, 618] on button "Next" at bounding box center [889, 612] width 80 height 41
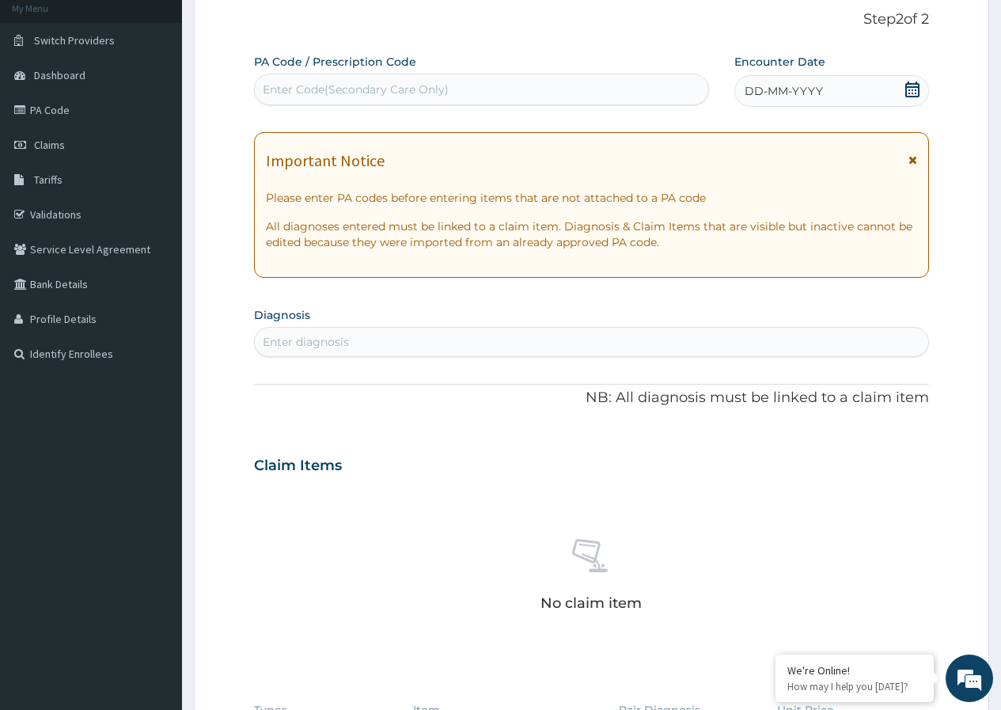
click at [419, 77] on div "Enter Code(Secondary Care Only)" at bounding box center [481, 89] width 453 height 25
type input "PA/418467"
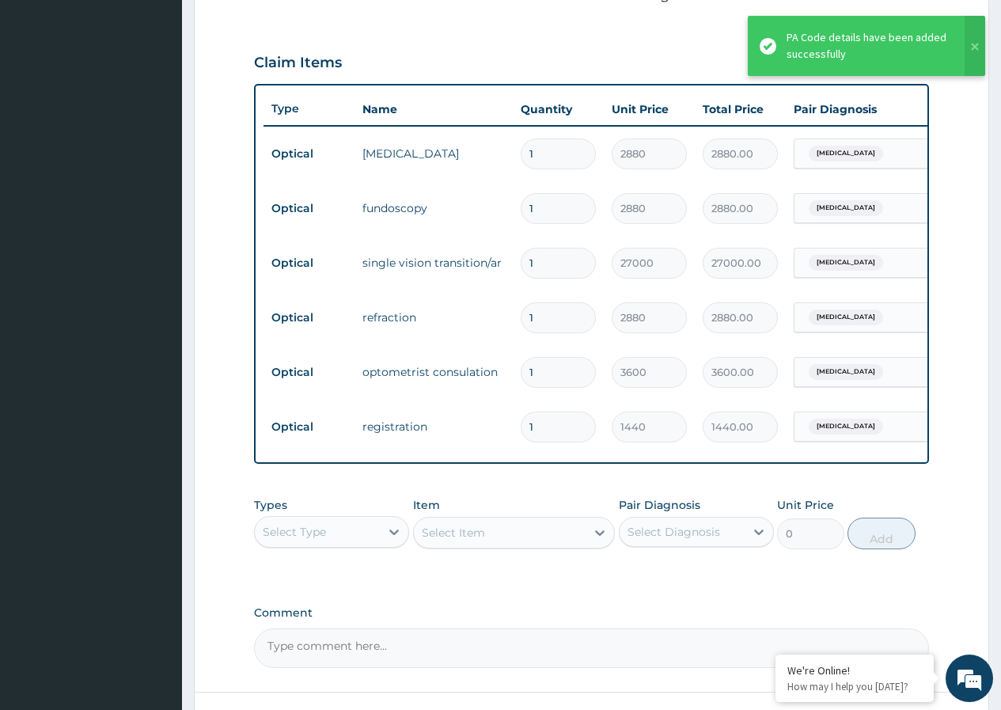
scroll to position [572, 0]
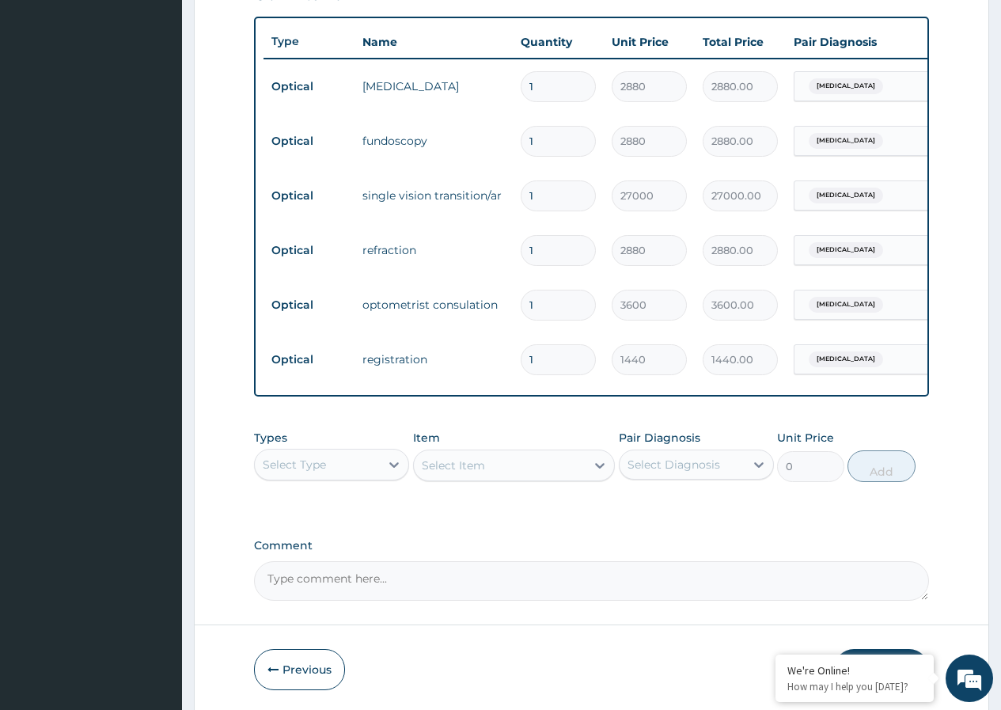
click at [555, 205] on input "1" at bounding box center [558, 195] width 75 height 31
type input "0.00"
type input "2"
type input "54000.00"
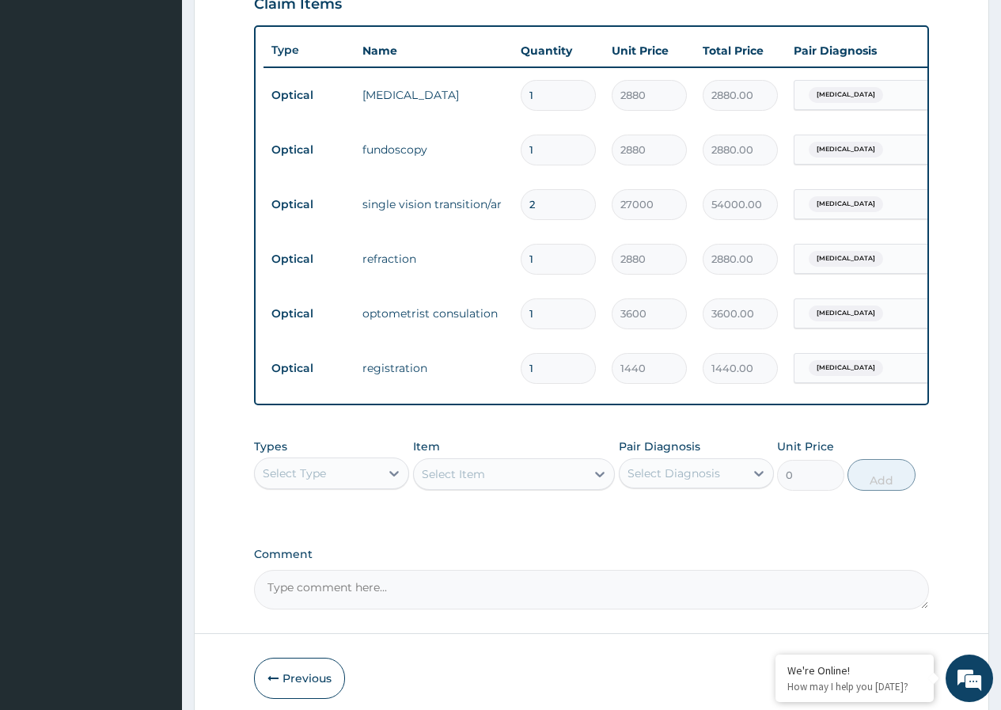
scroll to position [641, 0]
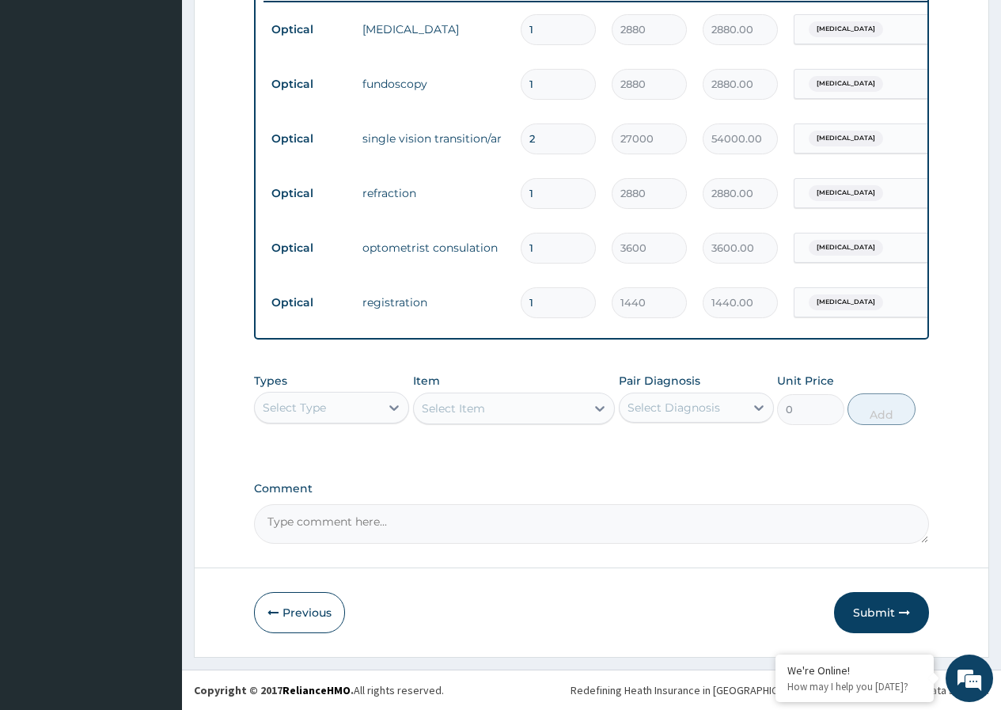
type input "2"
click at [324, 523] on textarea "Comment" at bounding box center [591, 524] width 675 height 40
type textarea "KINDLY NOTE THAT SINGLE VISION PHOT AR LENS WAS APPROVED FOR 30000"
click at [897, 607] on button "Submit" at bounding box center [881, 612] width 95 height 41
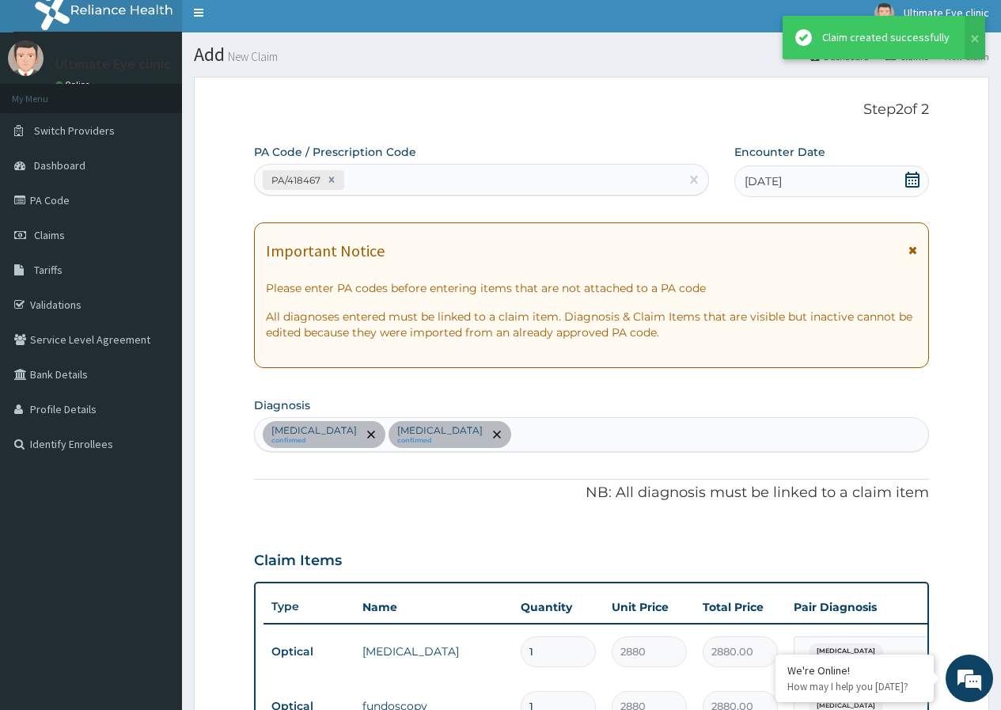
scroll to position [0, 0]
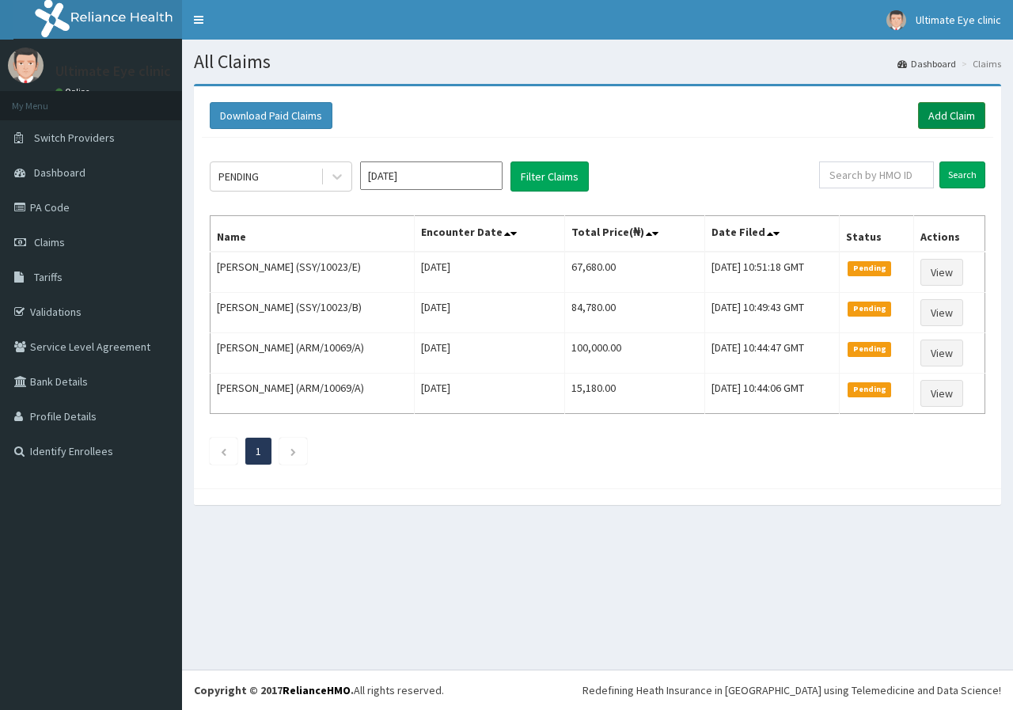
click at [937, 119] on link "Add Claim" at bounding box center [951, 115] width 67 height 27
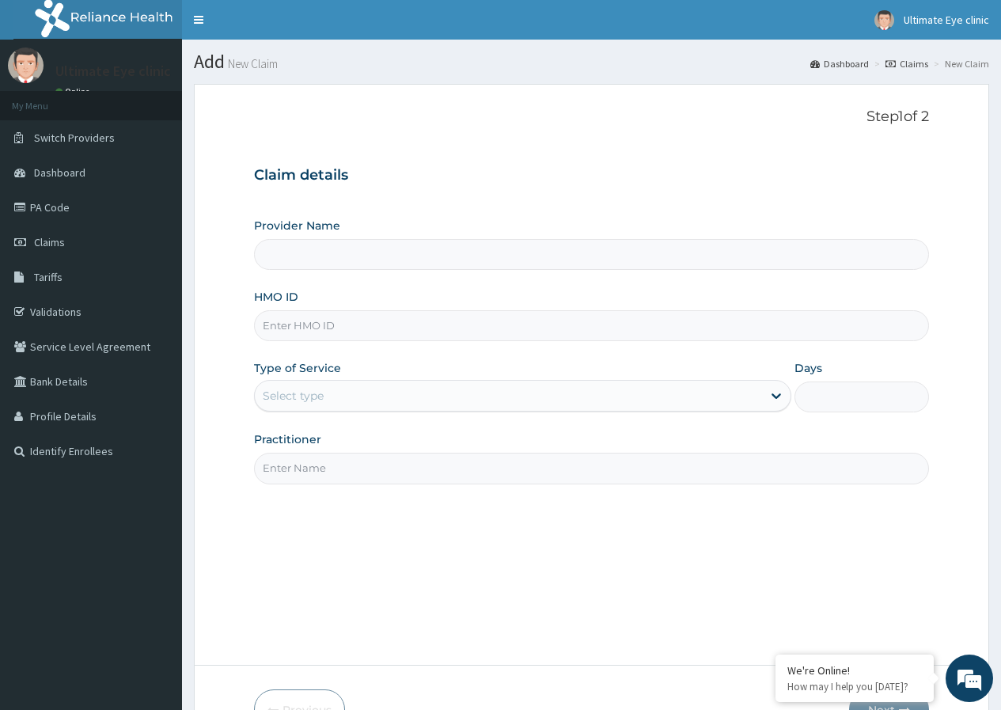
click at [330, 327] on input "HMO ID" at bounding box center [591, 325] width 675 height 31
type input "T"
type input "Ultimate Eye Clinic - Ikoyi"
type input "TPH/10277/A"
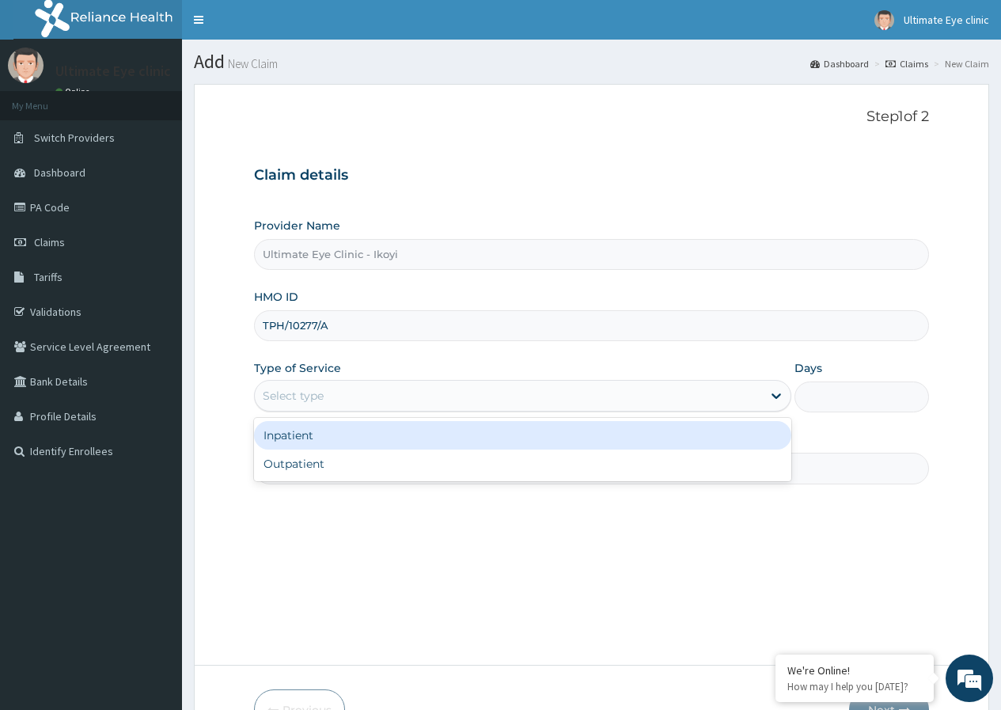
click at [468, 389] on div "Select type" at bounding box center [508, 395] width 507 height 25
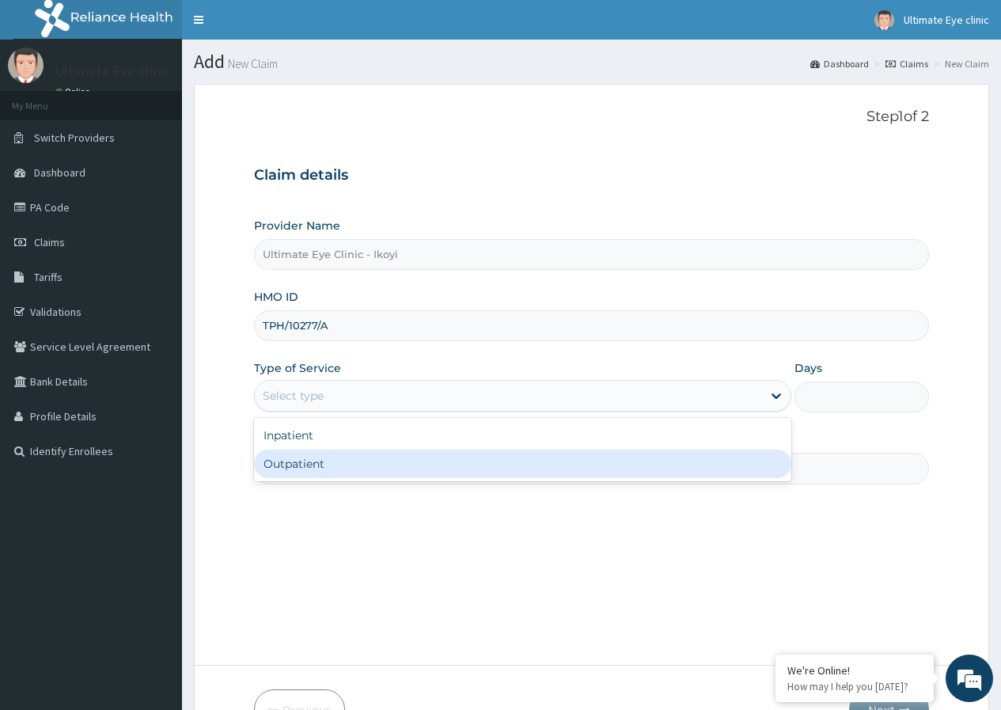
click at [388, 464] on div "Outpatient" at bounding box center [522, 463] width 537 height 28
type input "1"
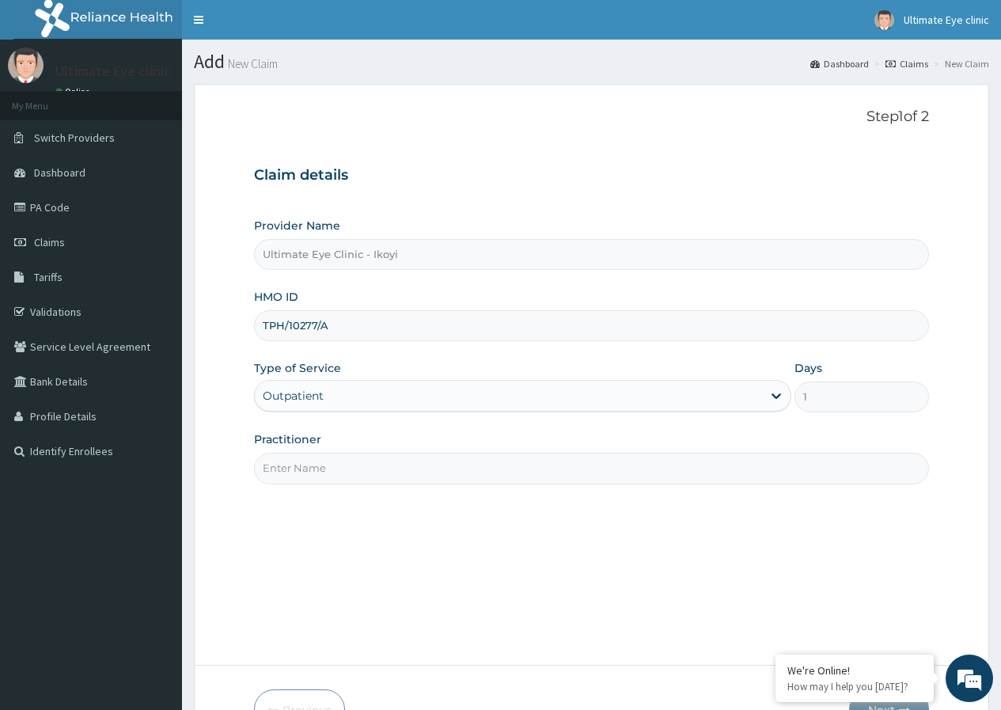
click at [387, 474] on input "Practitioner" at bounding box center [591, 468] width 675 height 31
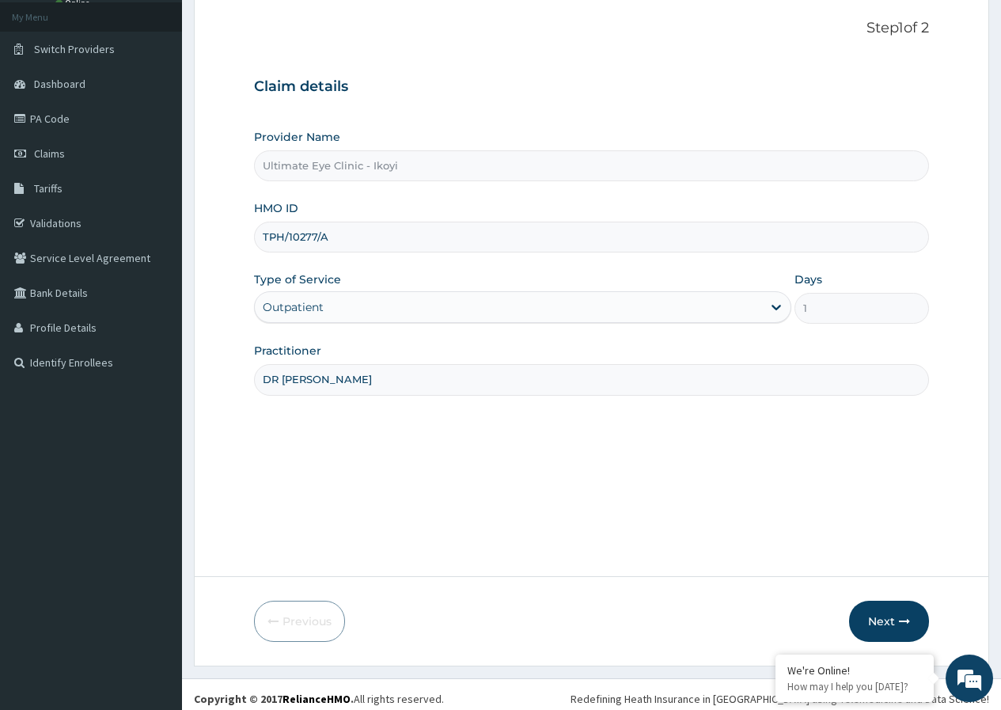
scroll to position [97, 0]
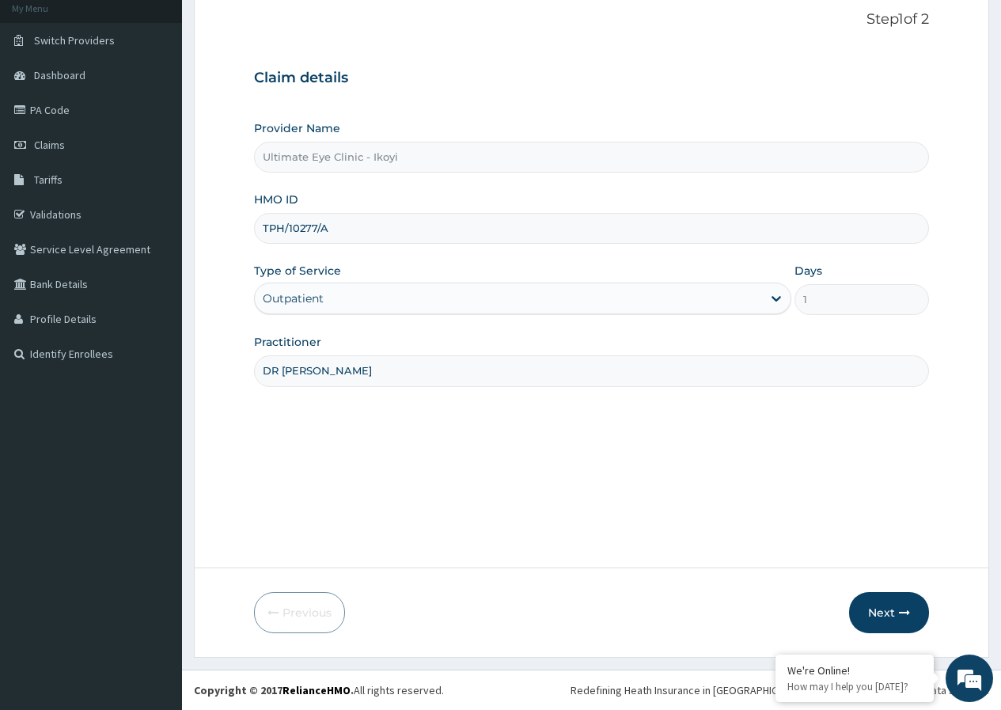
click at [310, 364] on input "DR MERVY-CONSTANCE" at bounding box center [591, 370] width 675 height 31
type input "DR MERCY-CONSTANCE"
click at [870, 615] on button "Next" at bounding box center [889, 612] width 80 height 41
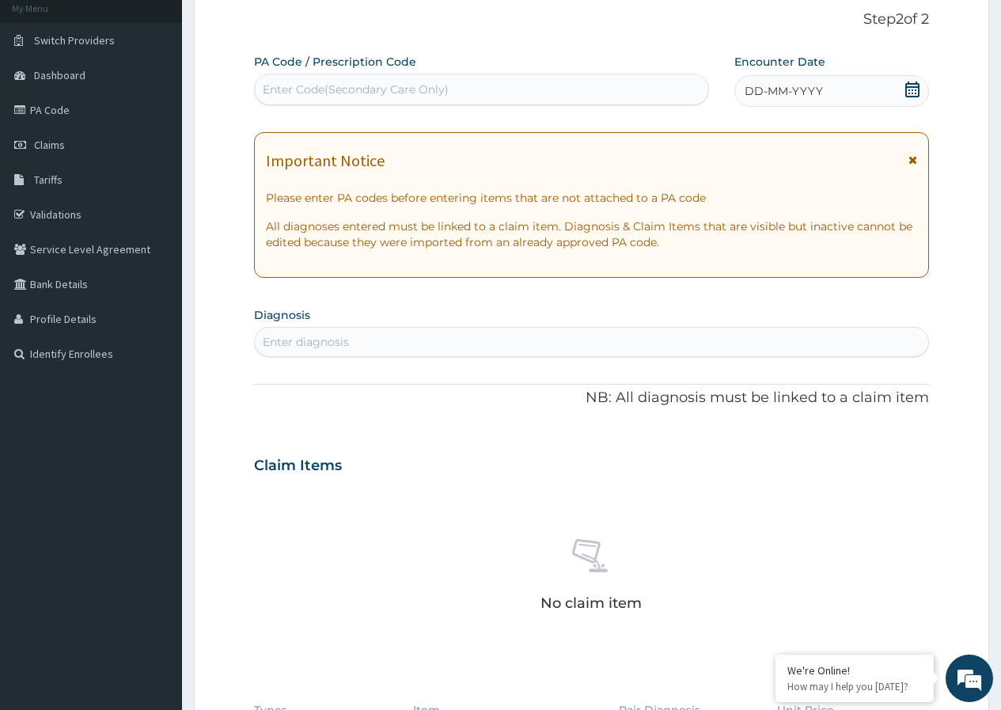
click at [339, 89] on div "Enter Code(Secondary Care Only)" at bounding box center [356, 90] width 186 height 16
type input "PA/E389EB"
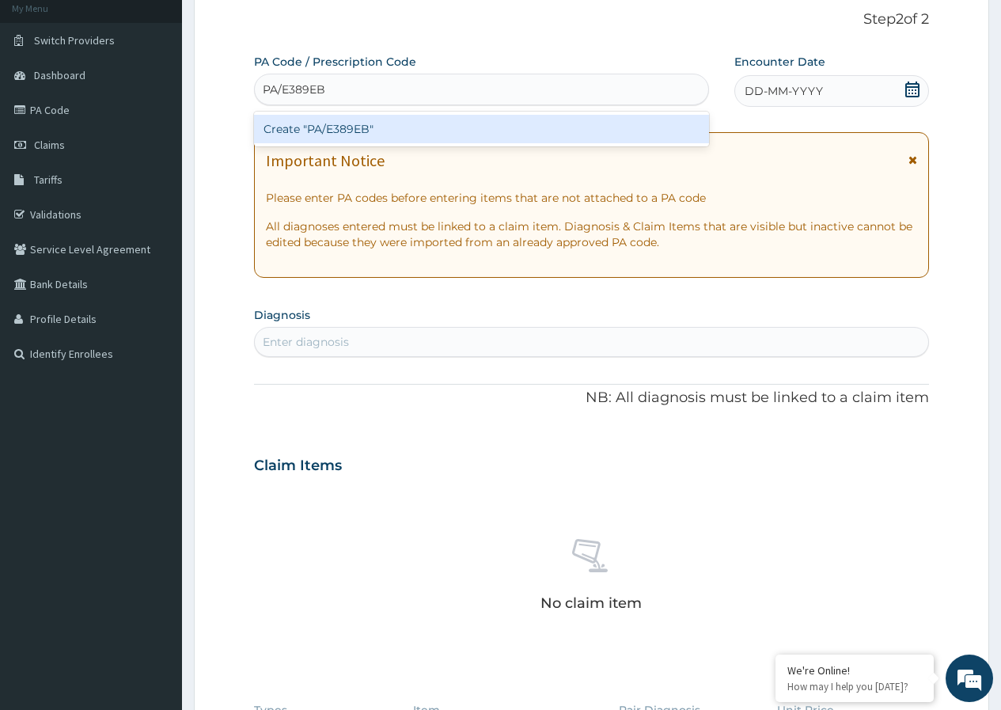
click at [361, 134] on div "Create "PA/E389EB"" at bounding box center [481, 129] width 454 height 28
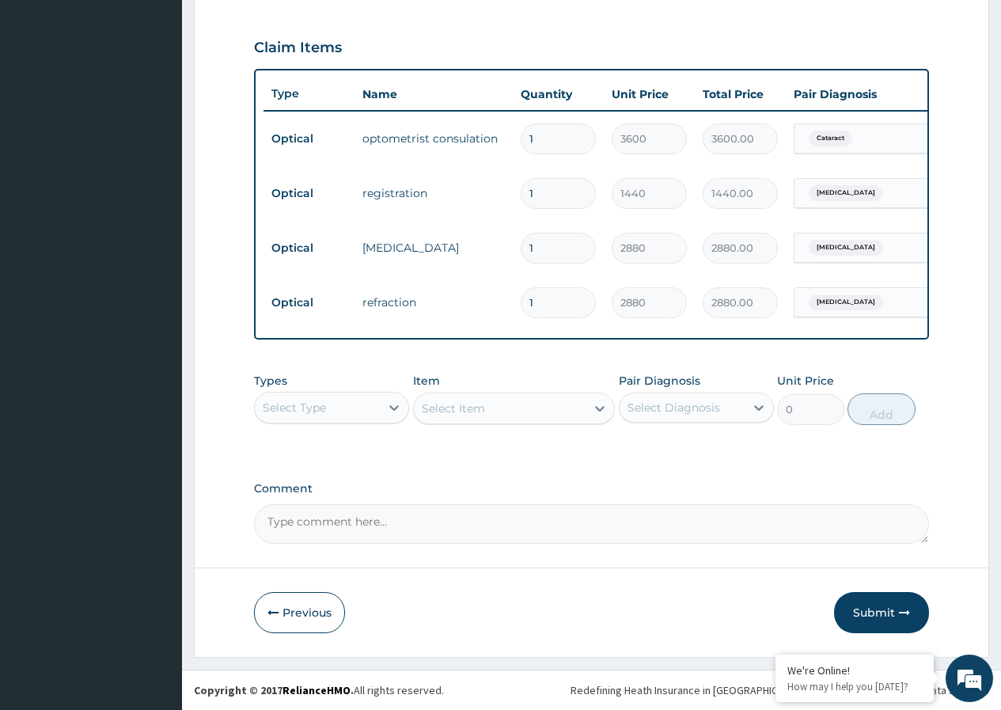
scroll to position [532, 0]
click at [885, 628] on button "Submit" at bounding box center [881, 612] width 95 height 41
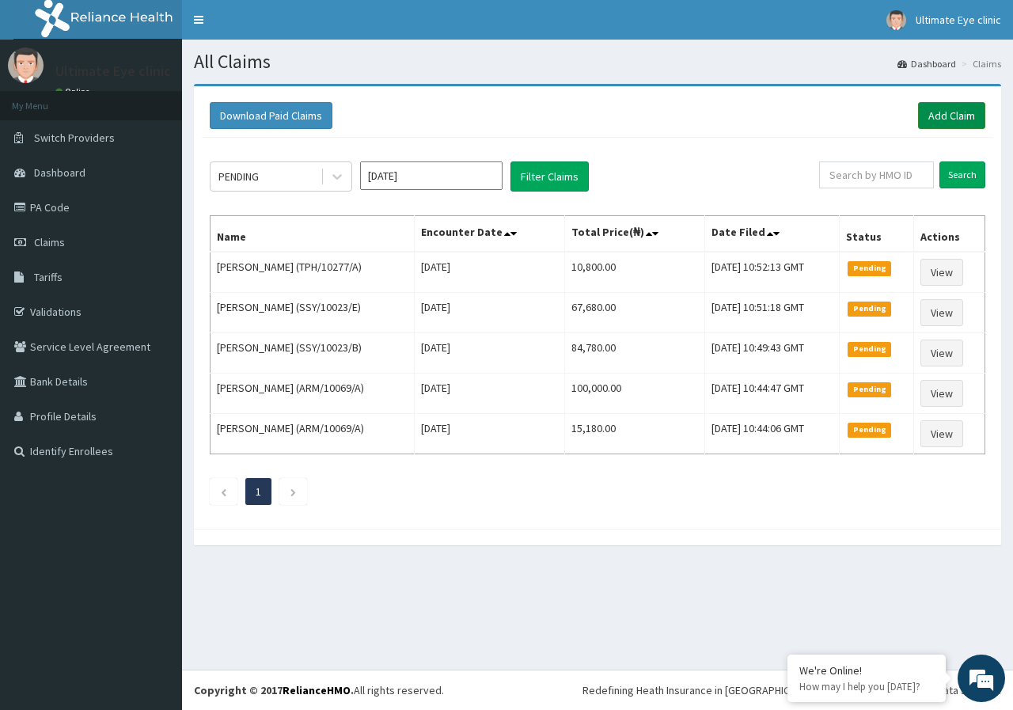
click at [942, 112] on link "Add Claim" at bounding box center [951, 115] width 67 height 27
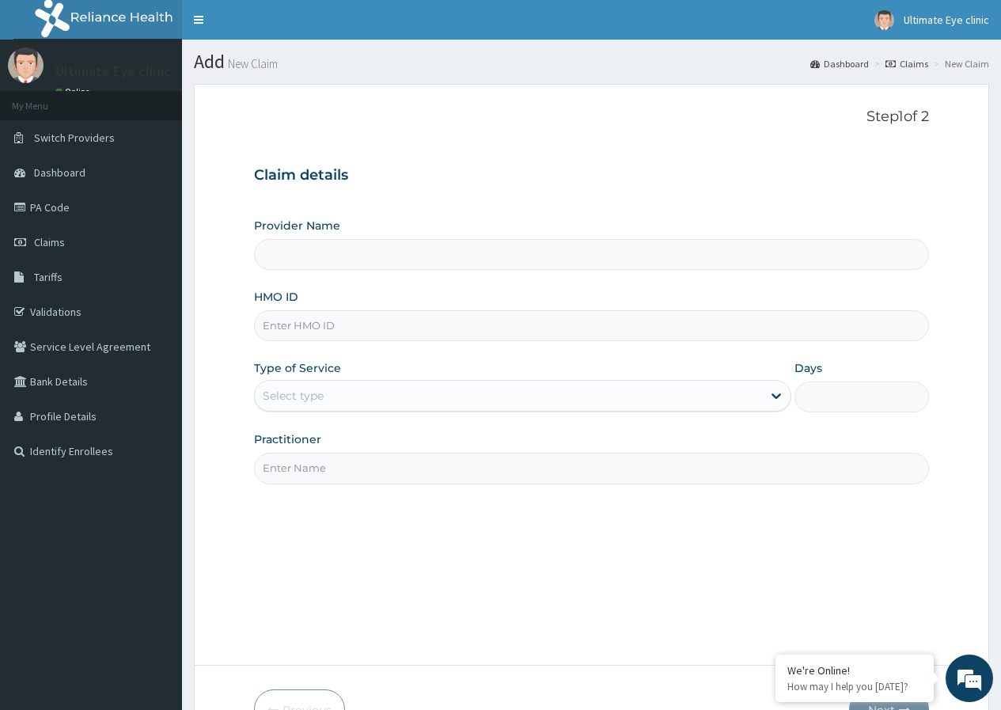
click at [306, 319] on input "HMO ID" at bounding box center [591, 325] width 675 height 31
type input "Ultimate Eye Clinic - Ikoyi"
type input "ARM/10069/A"
click at [315, 396] on div "Select type" at bounding box center [293, 396] width 61 height 16
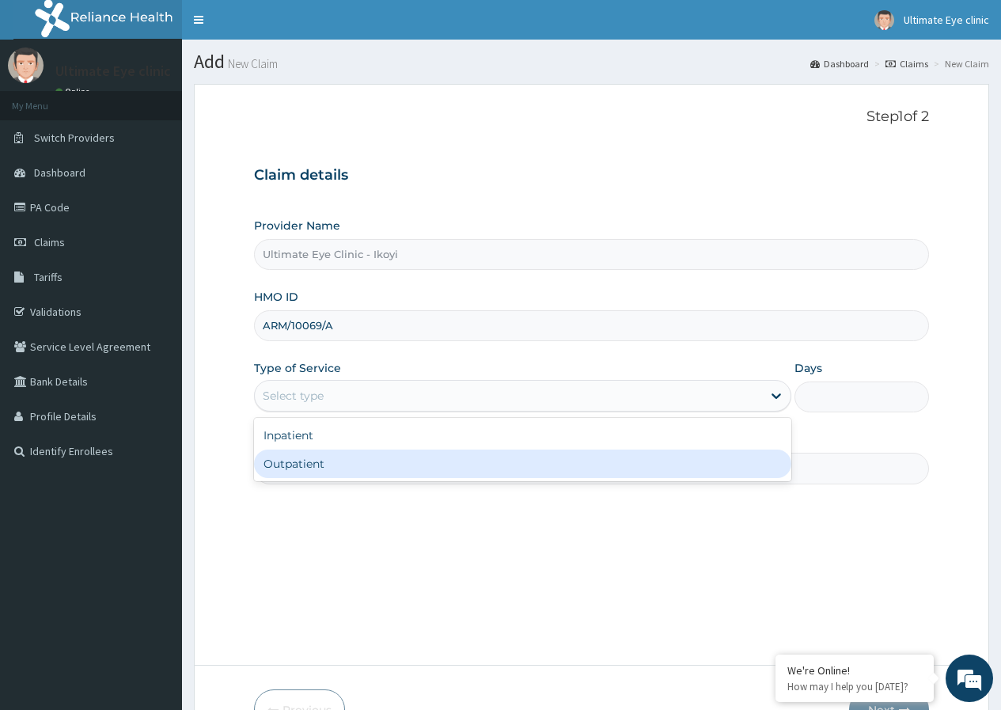
click at [313, 459] on div "Outpatient" at bounding box center [522, 463] width 537 height 28
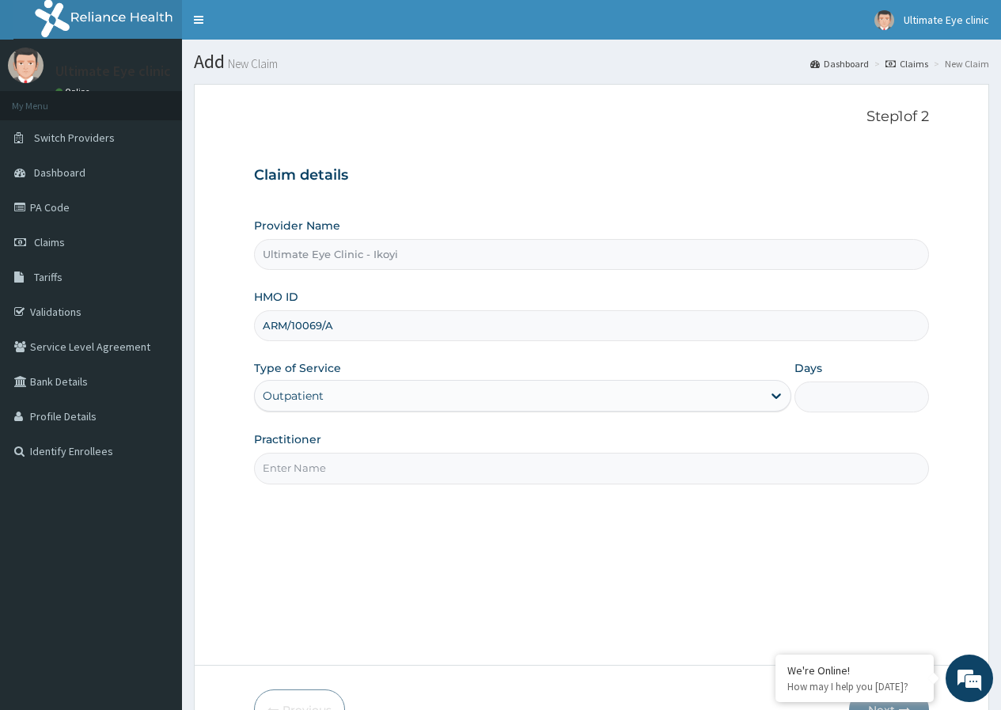
type input "1"
click at [313, 460] on input "Practitioner" at bounding box center [591, 468] width 675 height 31
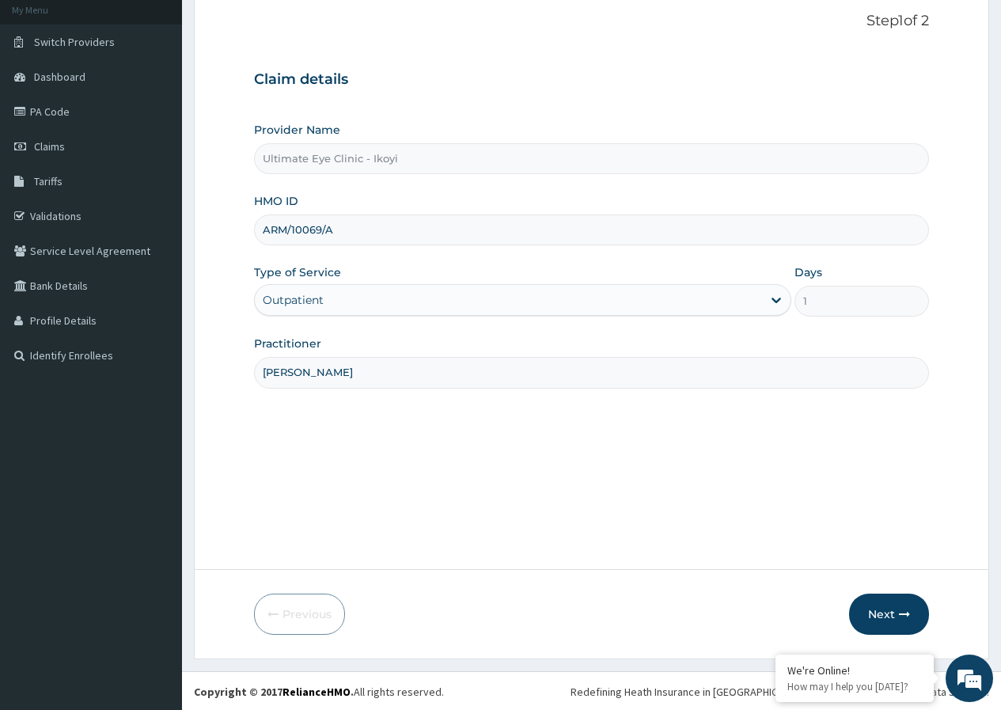
scroll to position [97, 0]
type input "[PERSON_NAME]"
click at [875, 605] on button "Next" at bounding box center [889, 612] width 80 height 41
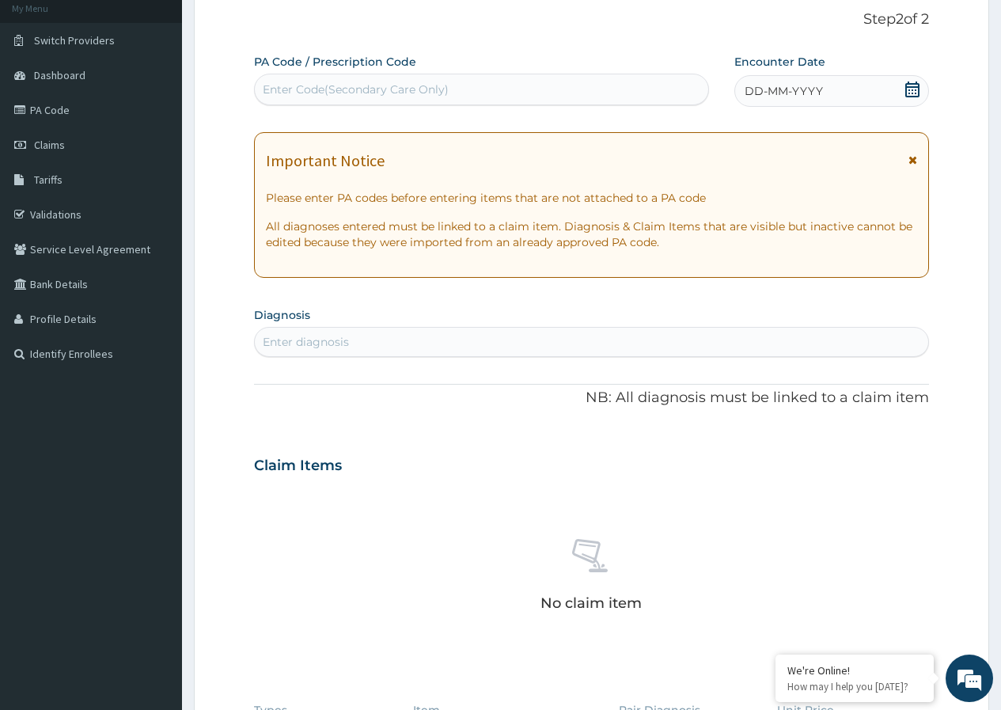
click at [615, 92] on div "Enter Code(Secondary Care Only)" at bounding box center [481, 89] width 453 height 25
type input "PA/03491F"
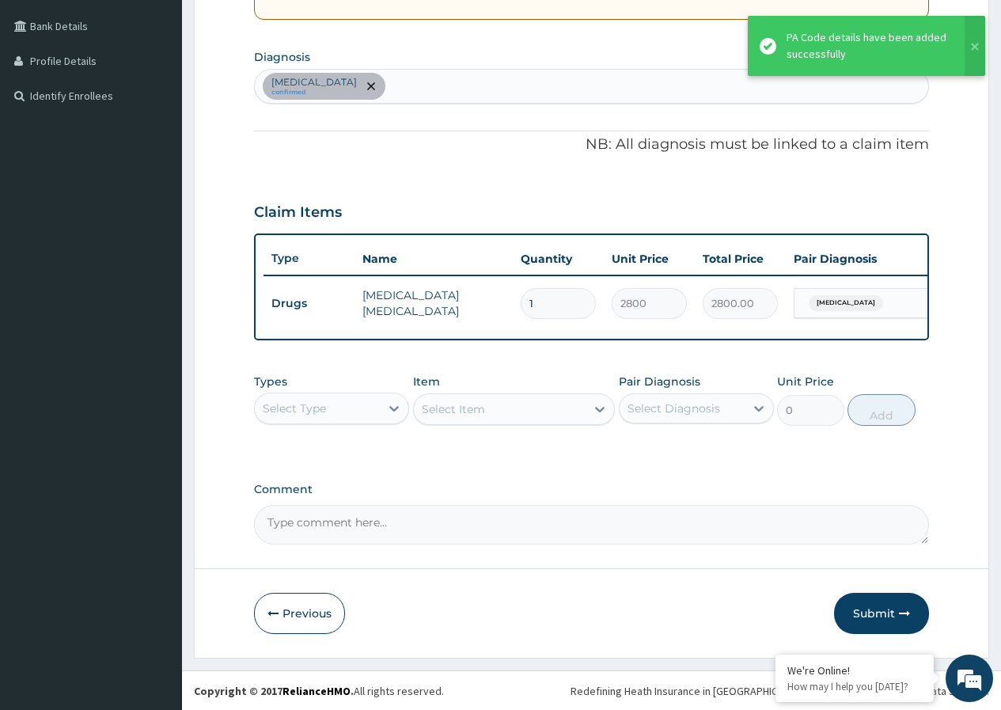
scroll to position [368, 0]
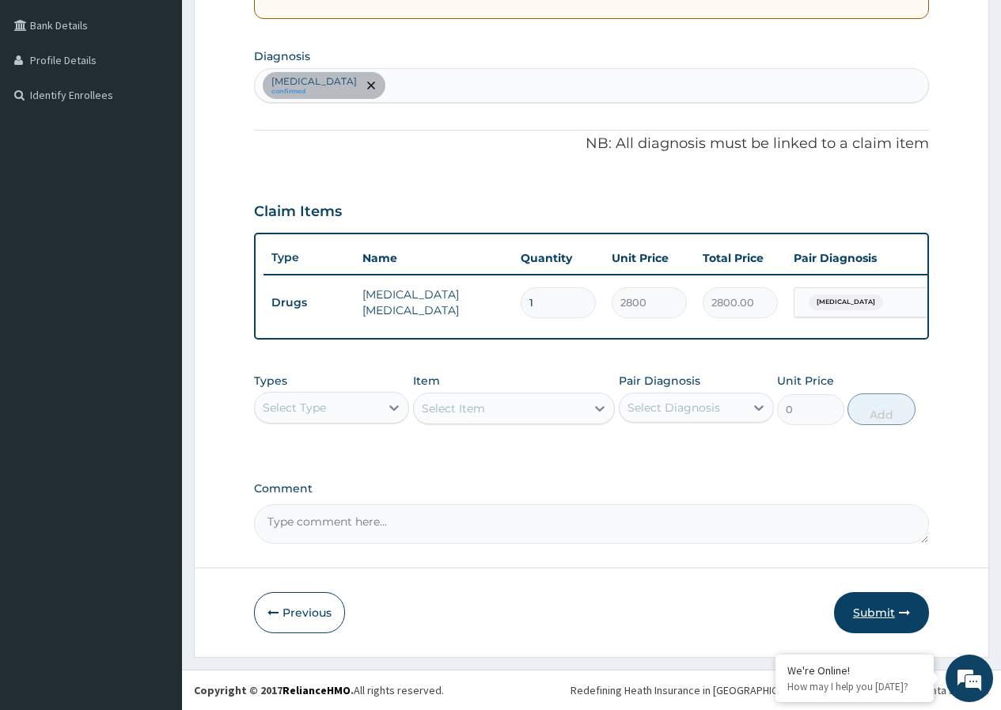
click at [875, 608] on button "Submit" at bounding box center [881, 612] width 95 height 41
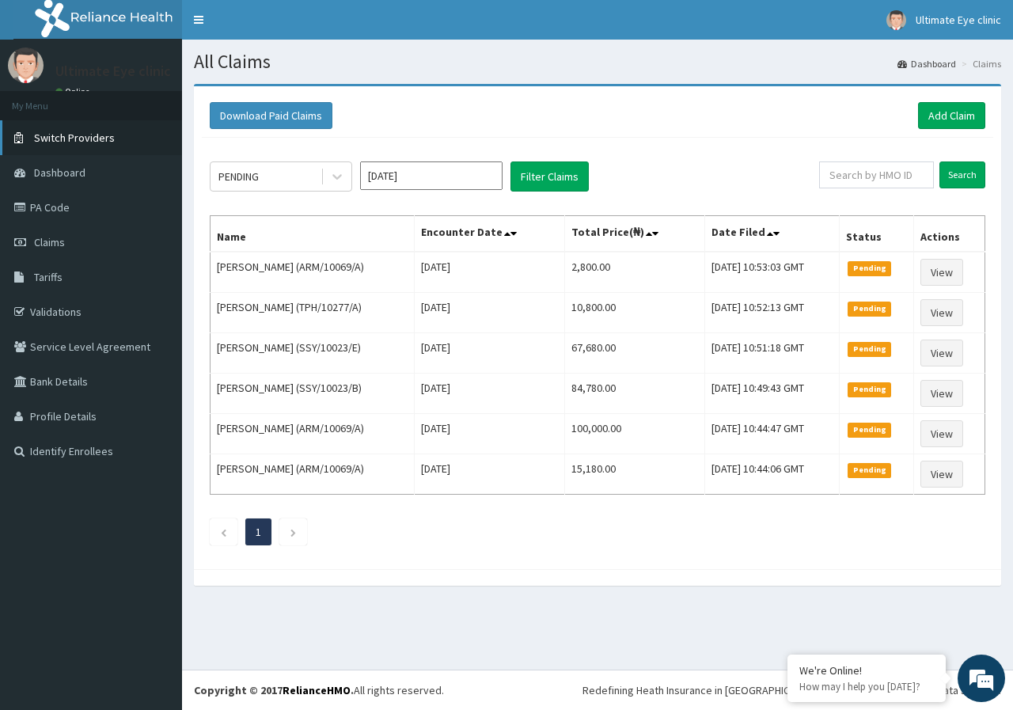
click at [146, 125] on link "Switch Providers" at bounding box center [91, 137] width 182 height 35
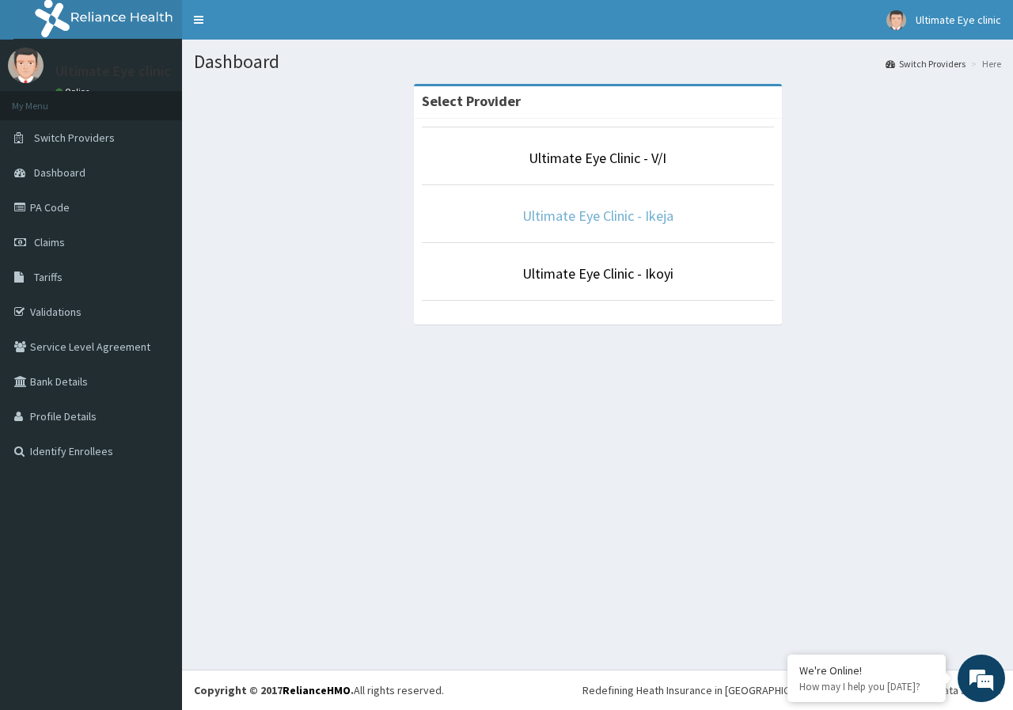
click at [617, 218] on link "Ultimate Eye Clinic - Ikeja" at bounding box center [597, 216] width 151 height 18
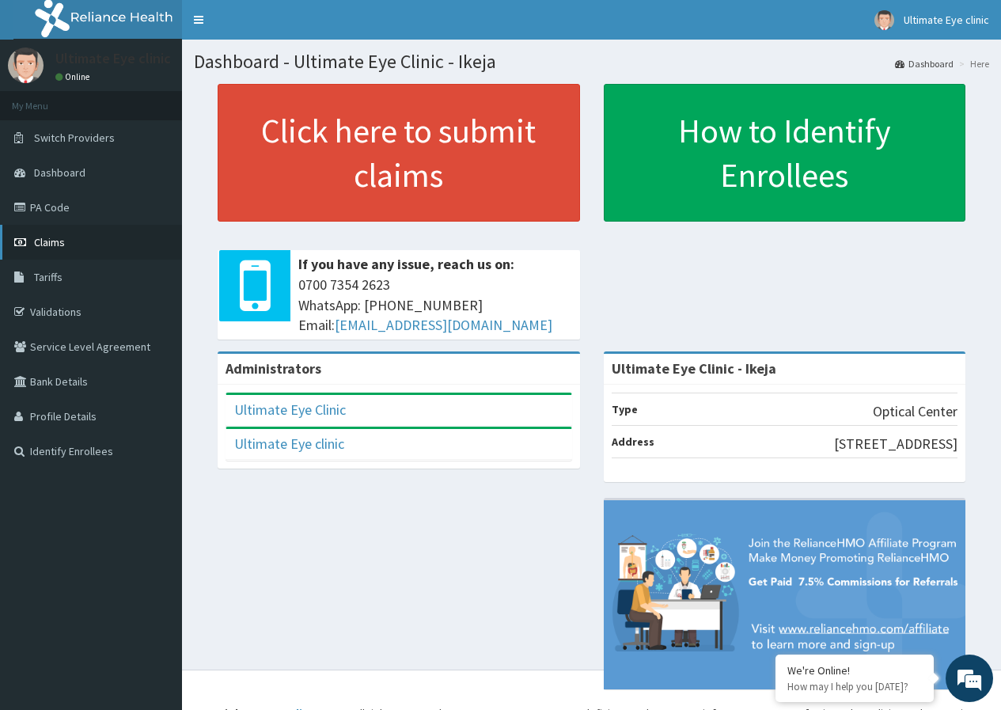
click at [80, 257] on link "Claims" at bounding box center [91, 242] width 182 height 35
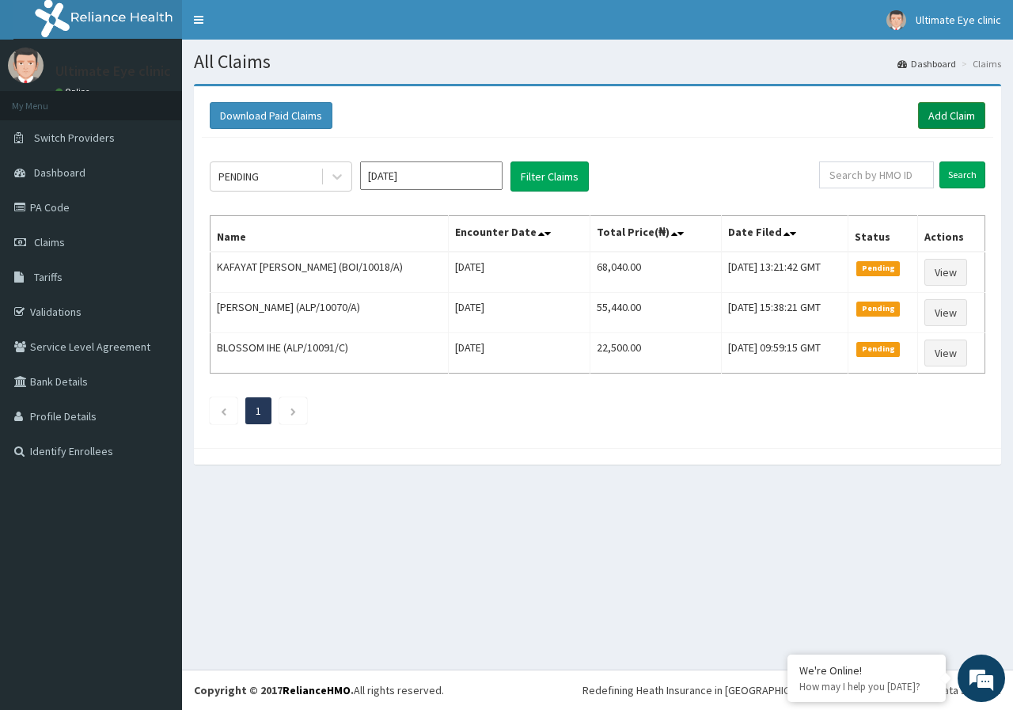
click at [956, 113] on link "Add Claim" at bounding box center [951, 115] width 67 height 27
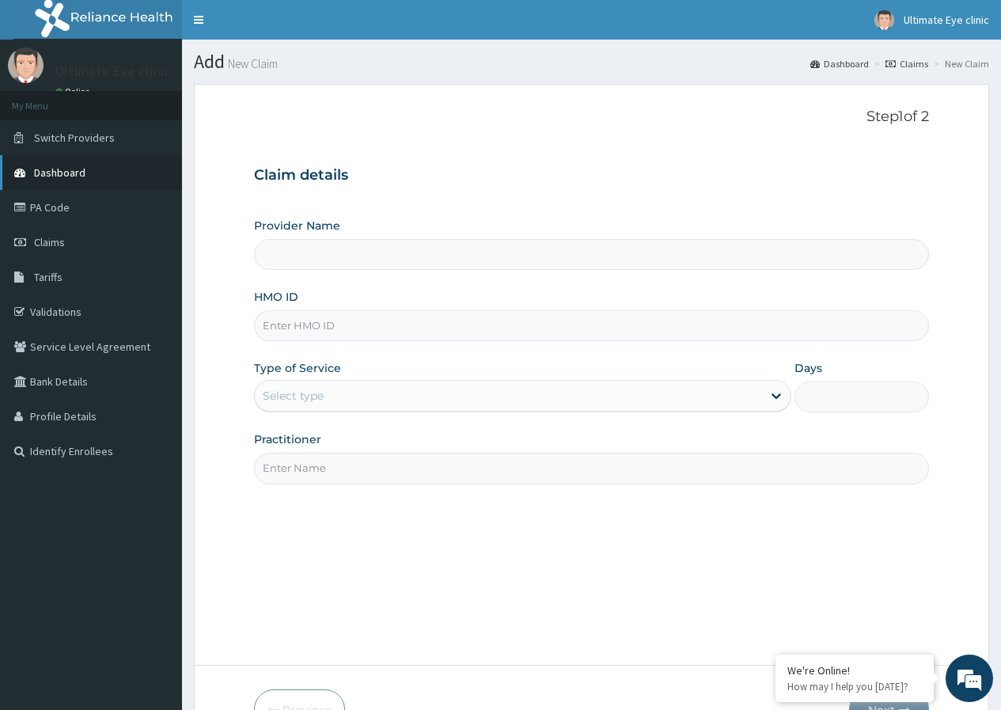
type input "Ultimate Eye Clinic - Ikeja"
click at [89, 135] on span "Switch Providers" at bounding box center [74, 138] width 81 height 14
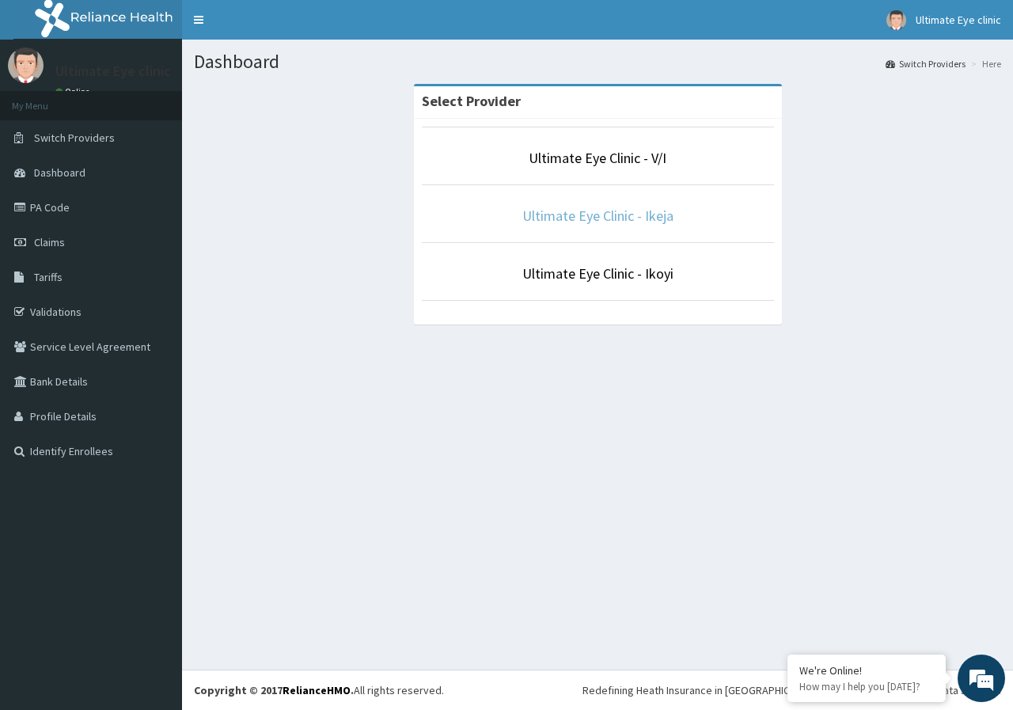
click at [605, 215] on link "Ultimate Eye Clinic - Ikeja" at bounding box center [597, 216] width 151 height 18
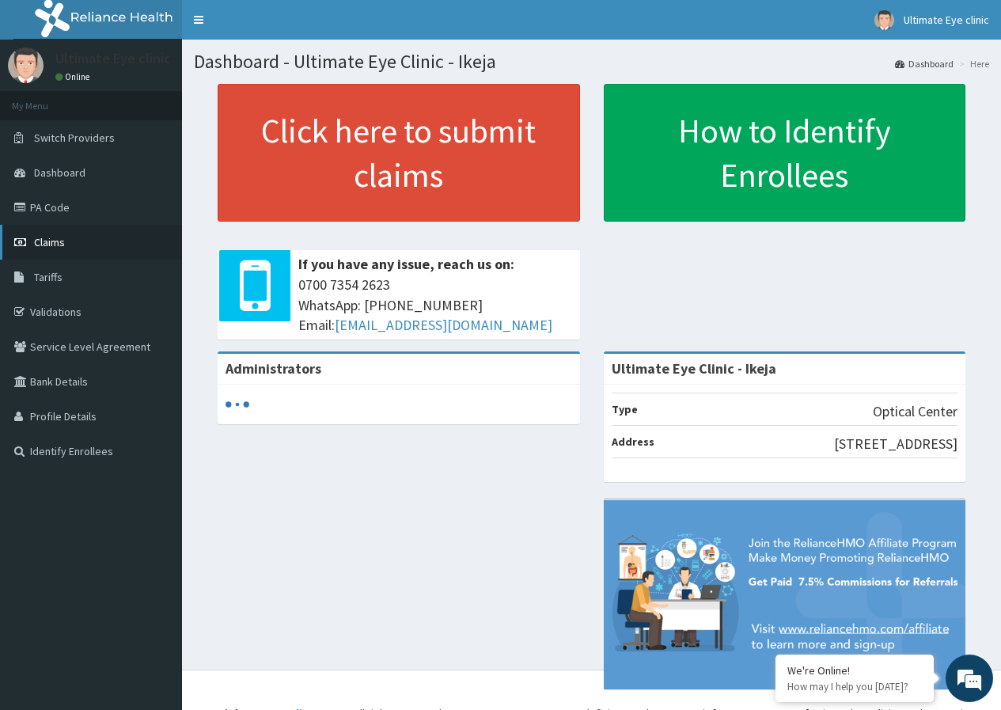
click at [46, 245] on span "Claims" at bounding box center [49, 242] width 31 height 14
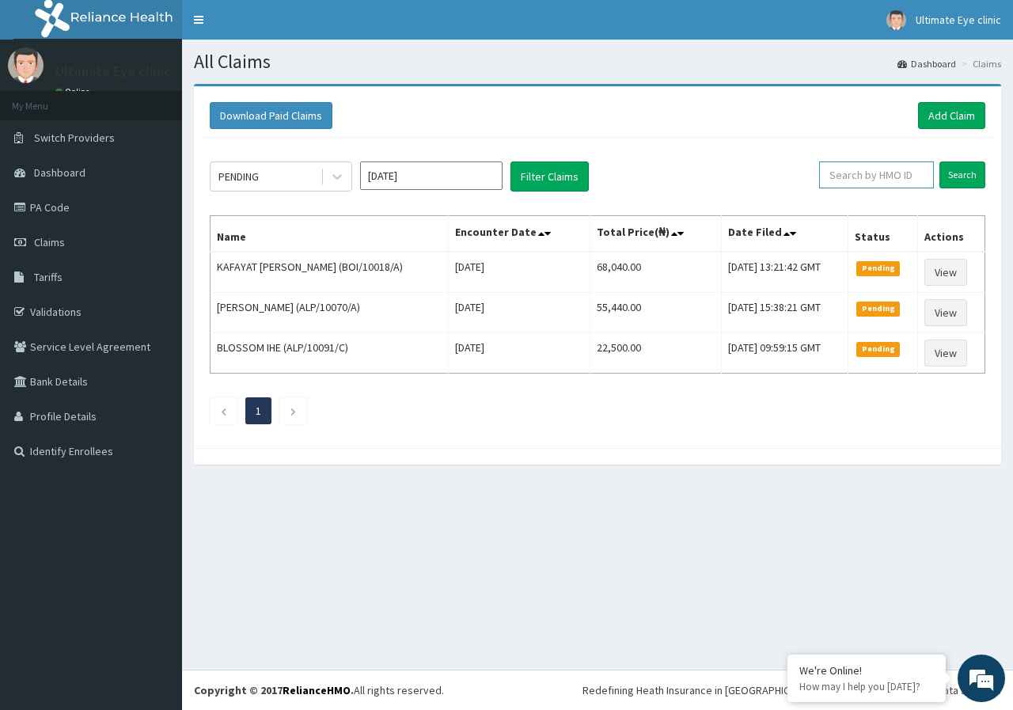
click at [872, 183] on input "text" at bounding box center [876, 174] width 115 height 27
type input "PPY/10233/A"
click at [939, 161] on input "Search" at bounding box center [962, 174] width 46 height 27
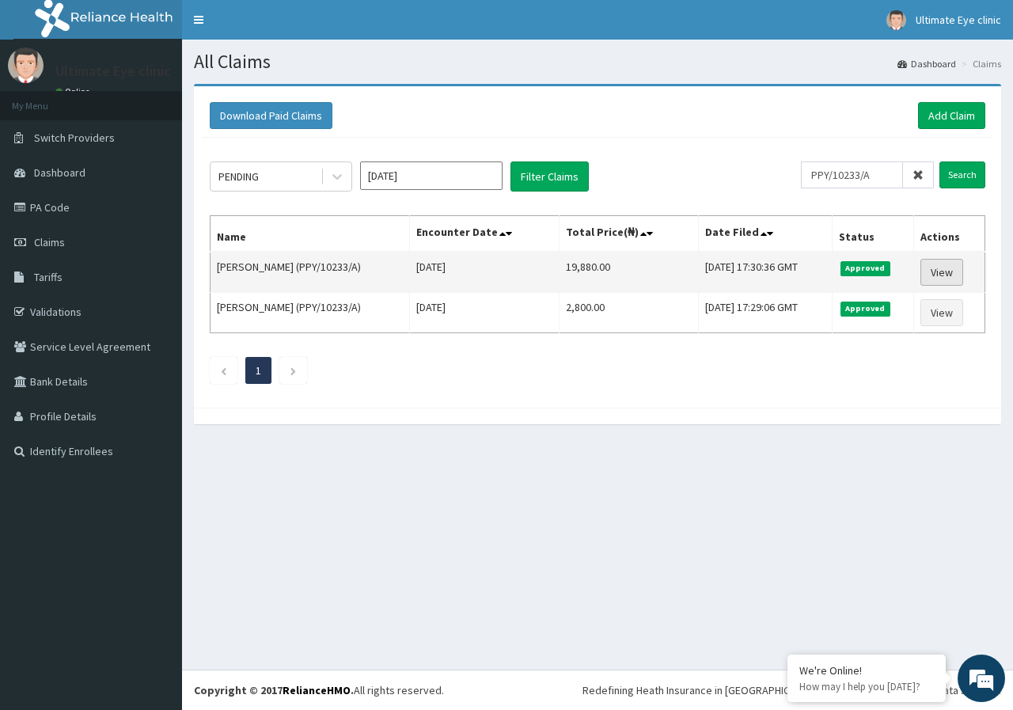
drag, startPoint x: 943, startPoint y: 269, endPoint x: 928, endPoint y: 276, distance: 16.6
click at [943, 270] on link "View" at bounding box center [941, 272] width 43 height 27
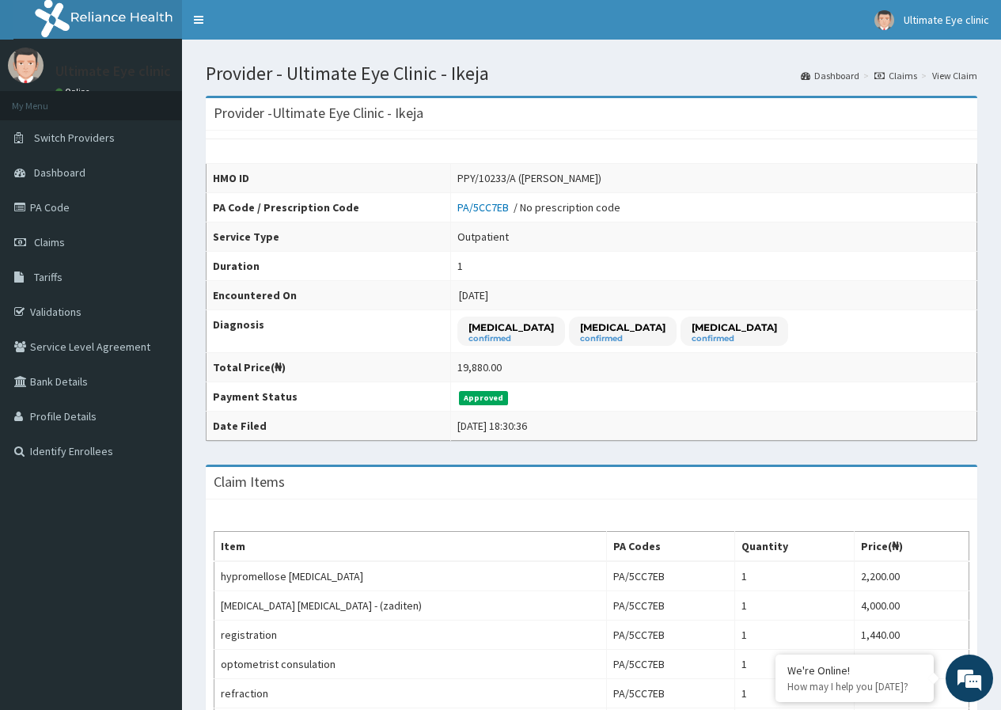
click at [905, 78] on link "Claims" at bounding box center [895, 75] width 43 height 13
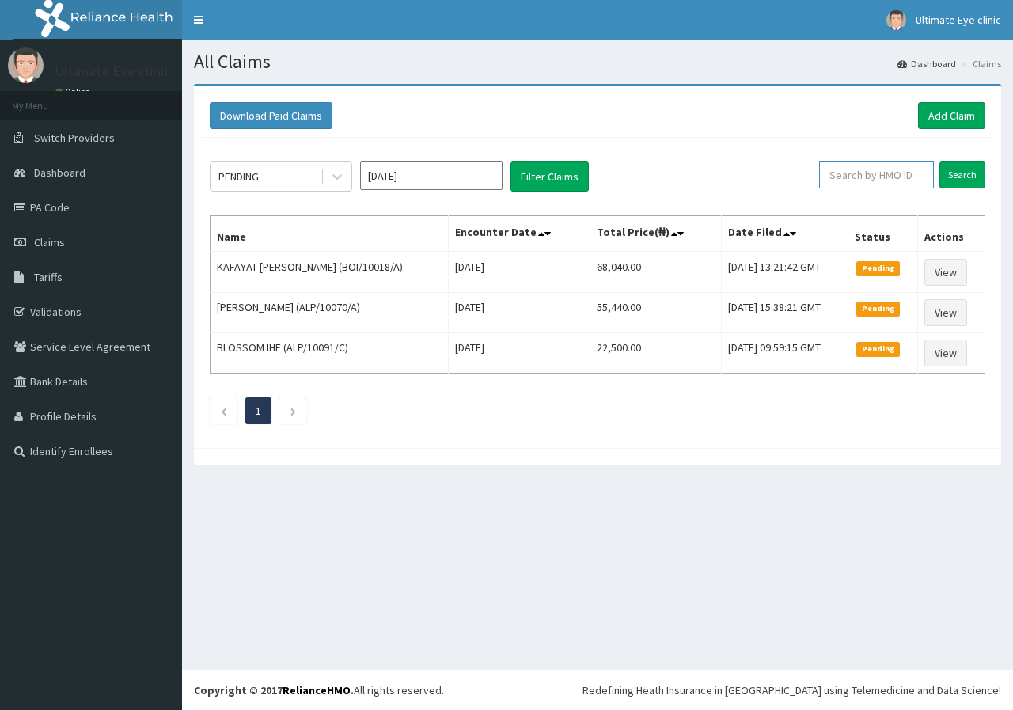
click at [860, 173] on input "text" at bounding box center [876, 174] width 115 height 27
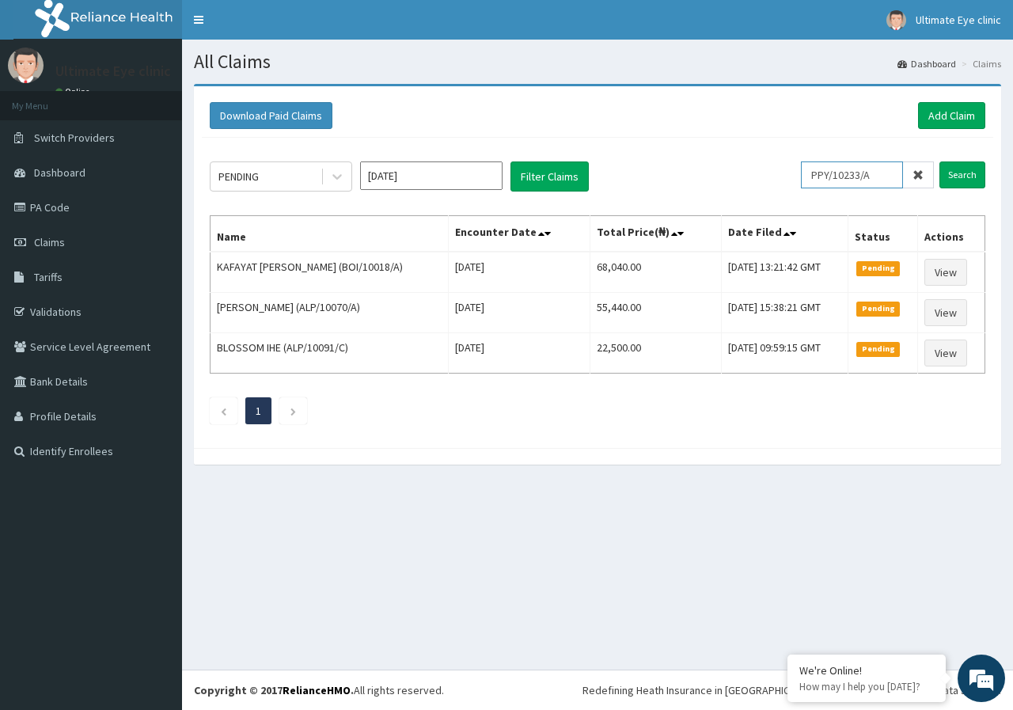
type input "PPY/10233/A"
click at [939, 161] on input "Search" at bounding box center [962, 174] width 46 height 27
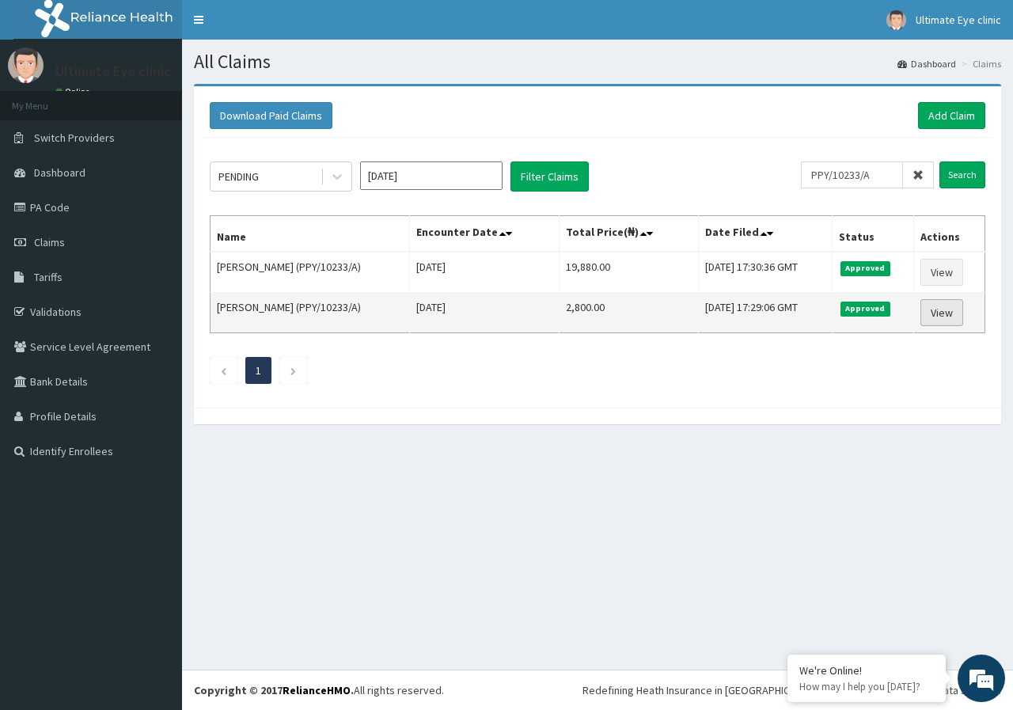
click at [955, 312] on link "View" at bounding box center [941, 312] width 43 height 27
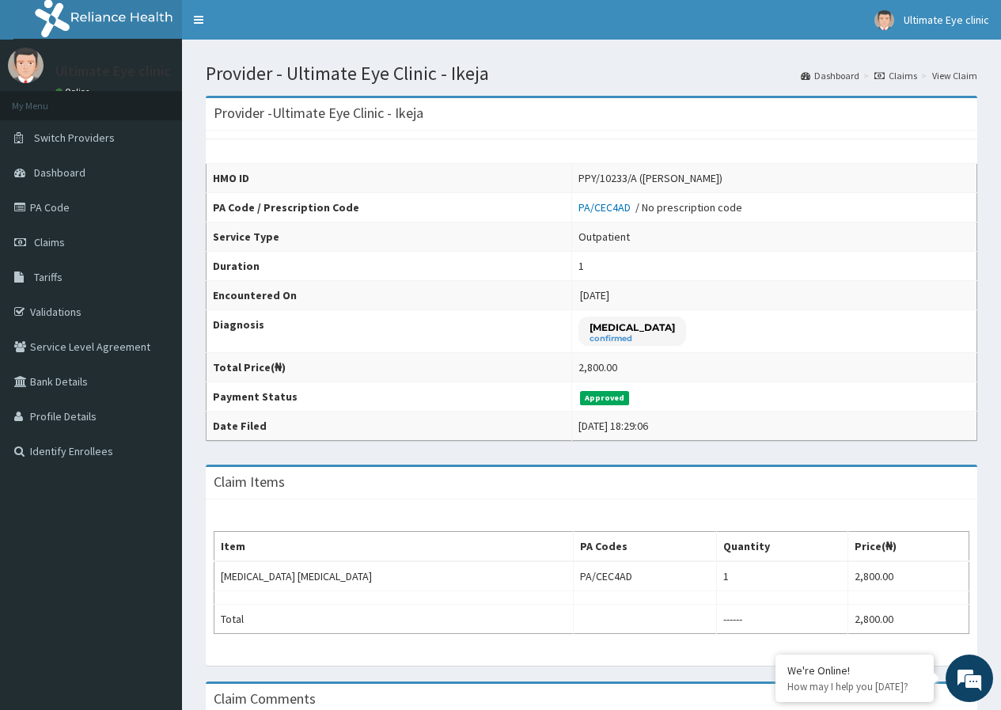
click at [917, 74] on link "Claims" at bounding box center [895, 75] width 43 height 13
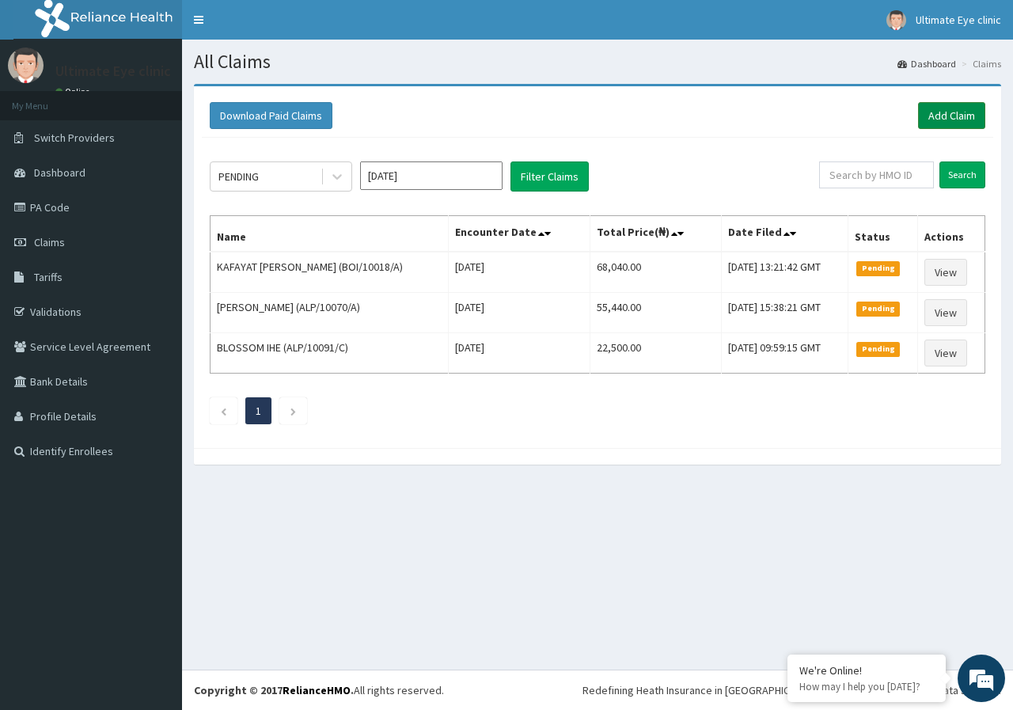
click at [956, 115] on link "Add Claim" at bounding box center [951, 115] width 67 height 27
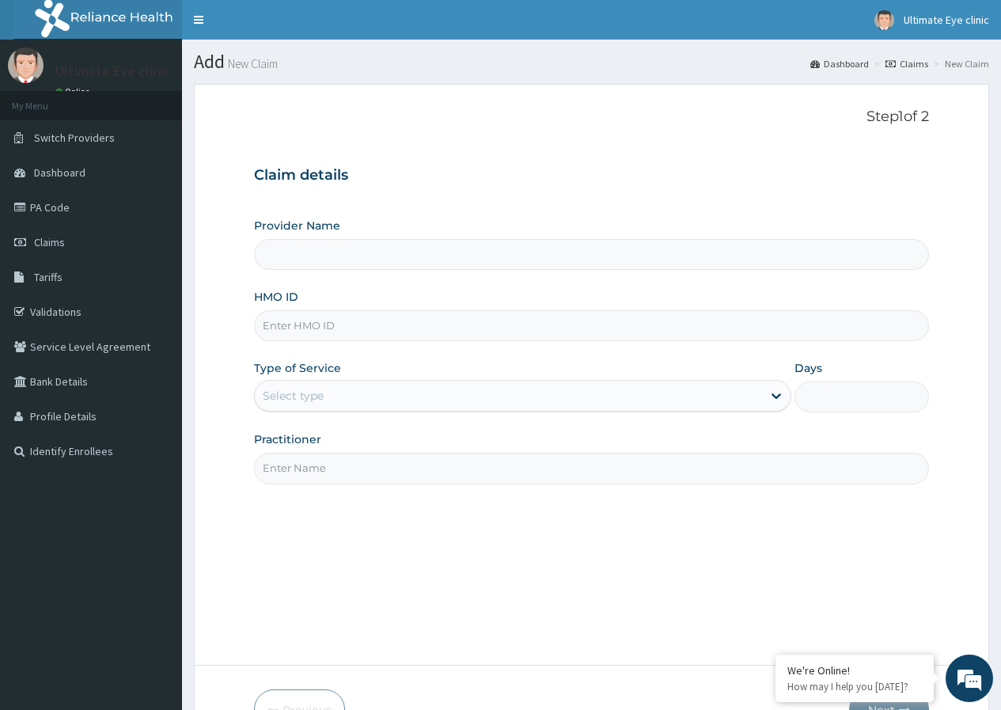
type input "Ultimate Eye Clinic - Ikeja"
click at [82, 237] on link "Claims" at bounding box center [91, 242] width 182 height 35
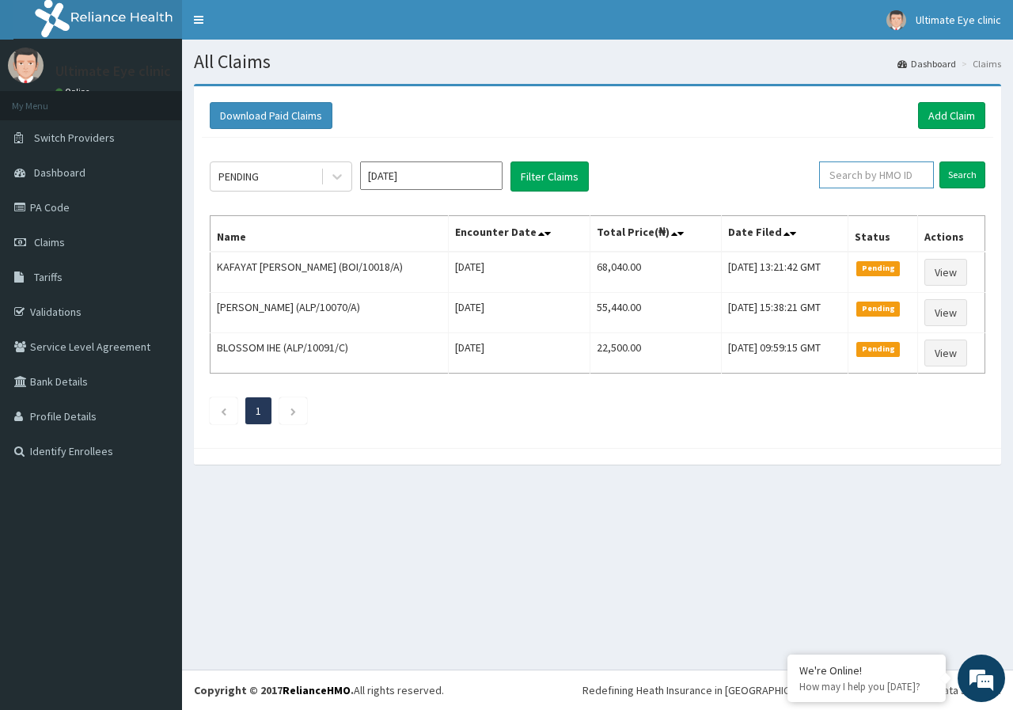
click at [889, 186] on input "text" at bounding box center [876, 174] width 115 height 27
type input "PPY/10233/A"
click at [939, 161] on input "Search" at bounding box center [962, 174] width 46 height 27
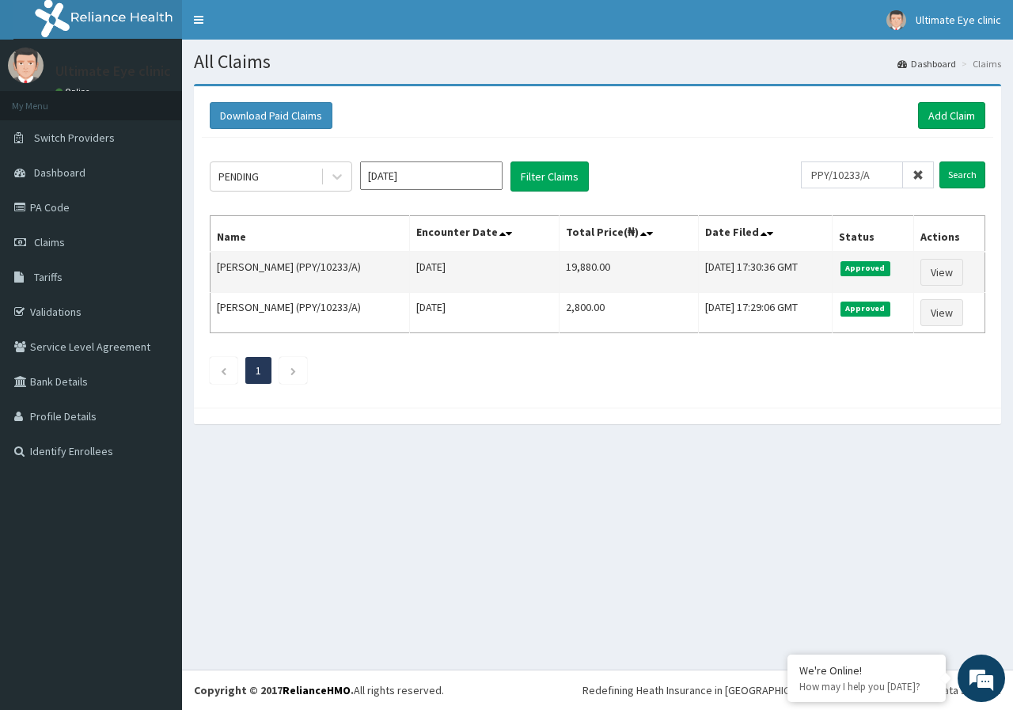
click at [968, 277] on td "View" at bounding box center [949, 272] width 71 height 41
click at [953, 272] on link "View" at bounding box center [941, 272] width 43 height 27
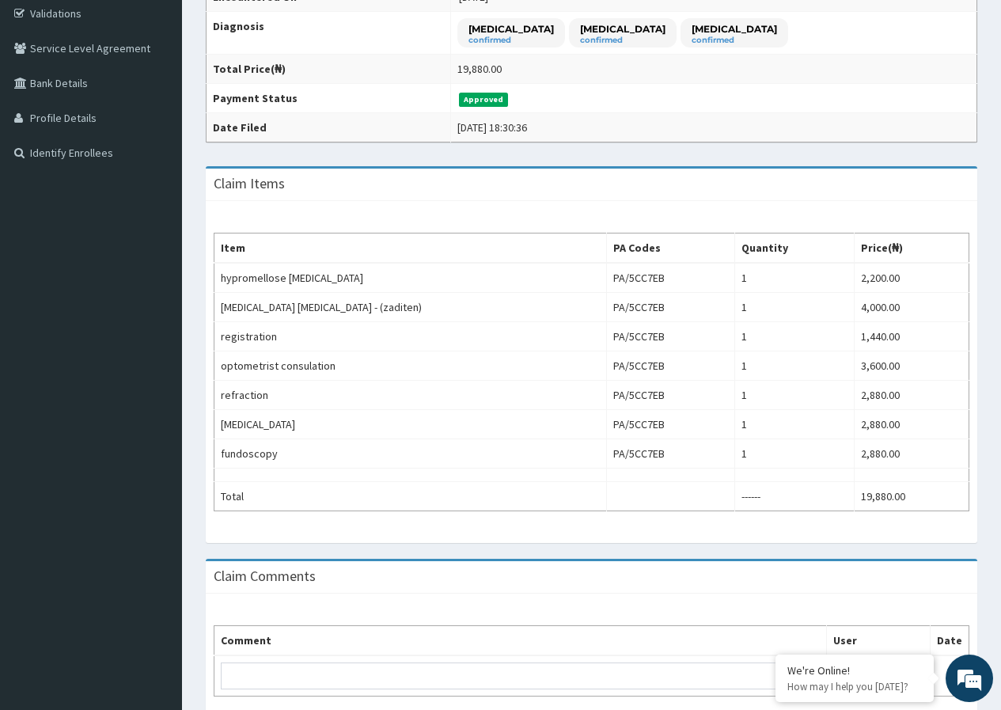
scroll to position [373, 0]
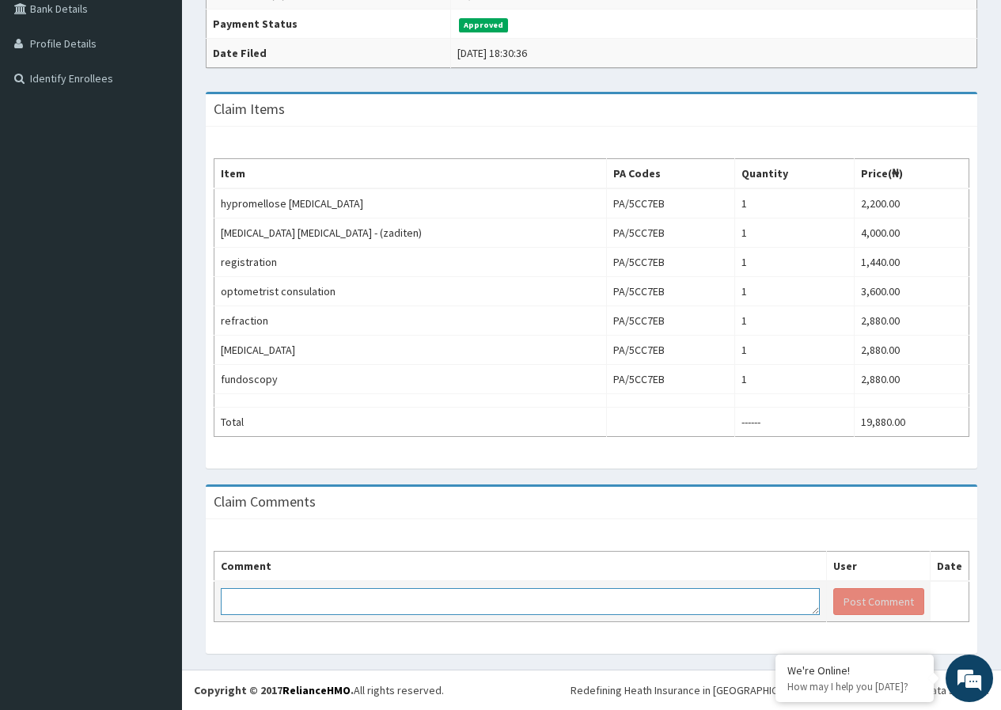
click at [272, 586] on td at bounding box center [520, 601] width 612 height 41
click at [403, 607] on textarea "KINDLY RETRACT HYPROMELLOSE EEYE DRP" at bounding box center [520, 601] width 599 height 27
click at [423, 609] on textarea "KINDLY RETRACT HYPROMELLOSE EYE DRP" at bounding box center [520, 601] width 599 height 27
click at [463, 602] on textarea "KINDLY RETRACT HYPROMELLOSE EYE DROP" at bounding box center [520, 601] width 599 height 27
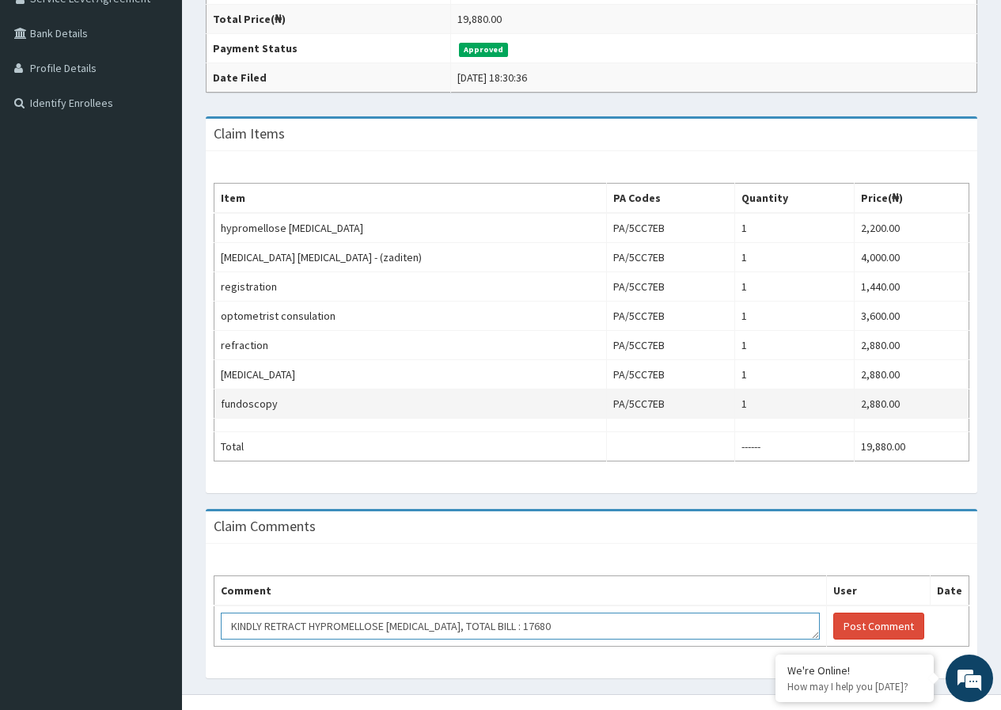
scroll to position [373, 0]
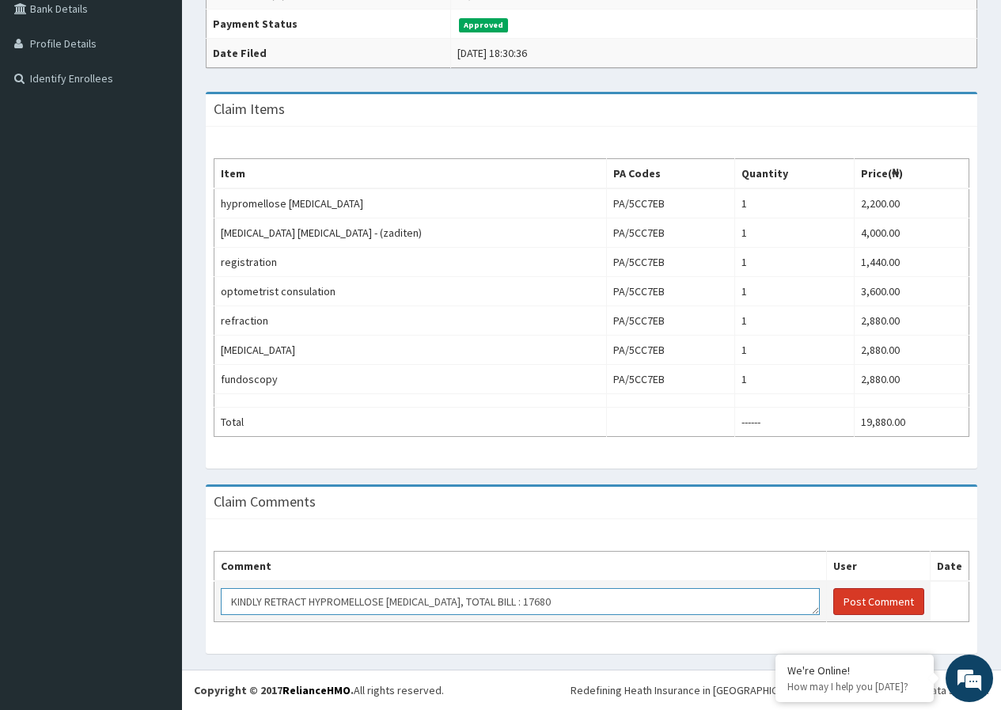
type textarea "KINDLY RETRACT HYPROMELLOSE EYE DROP, TOTAL BILL : 17680"
click at [871, 601] on button "Post Comment" at bounding box center [878, 601] width 91 height 27
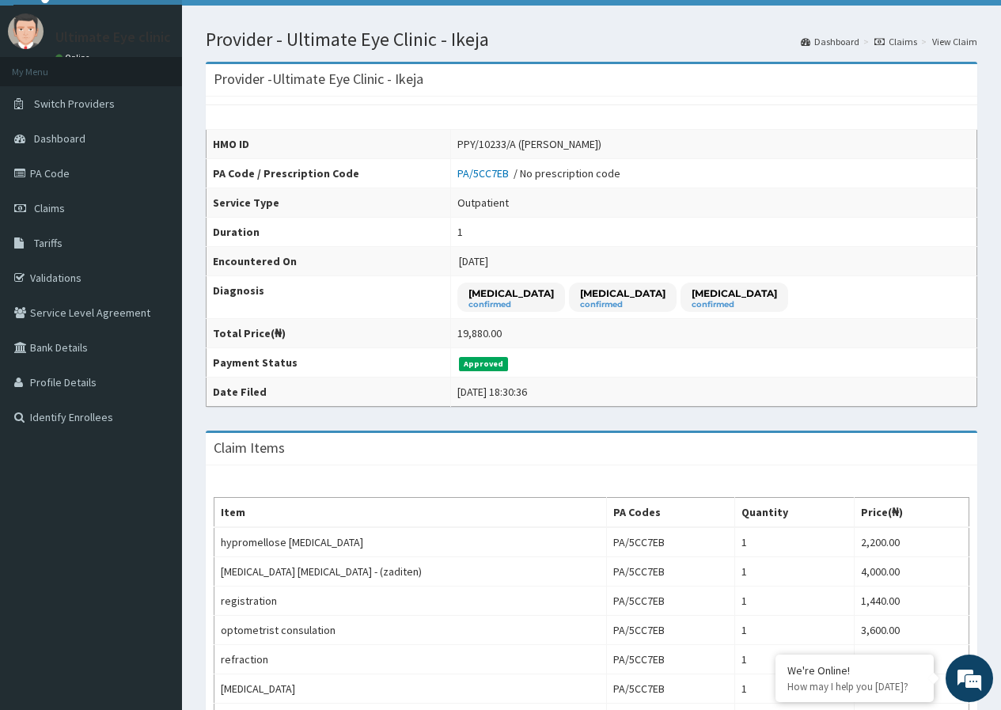
scroll to position [0, 0]
